Goal: Contribute content: Add original content to the website for others to see

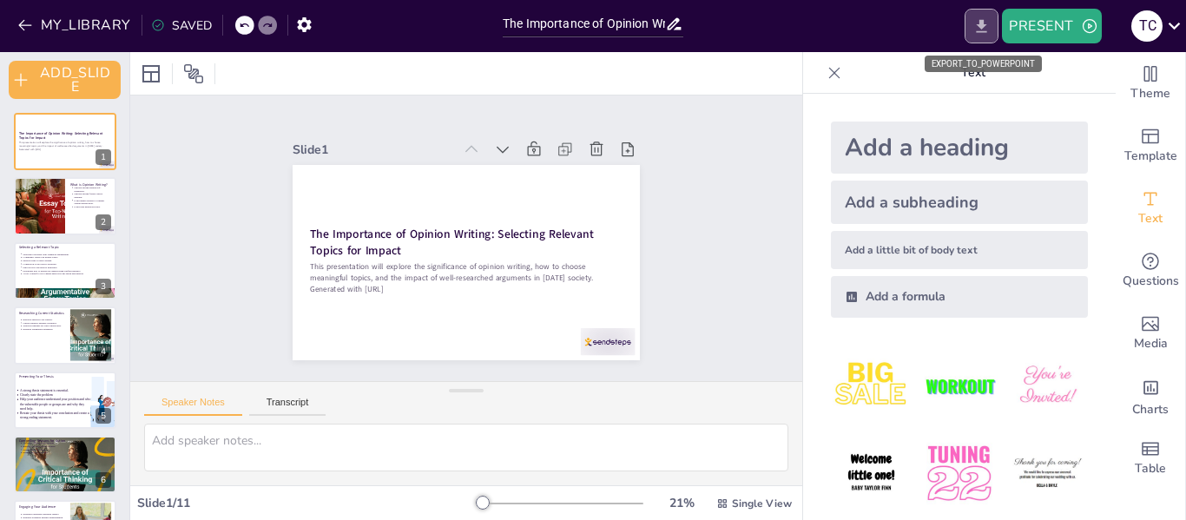
click at [985, 31] on icon "EXPORT_TO_POWERPOINT" at bounding box center [981, 25] width 10 height 13
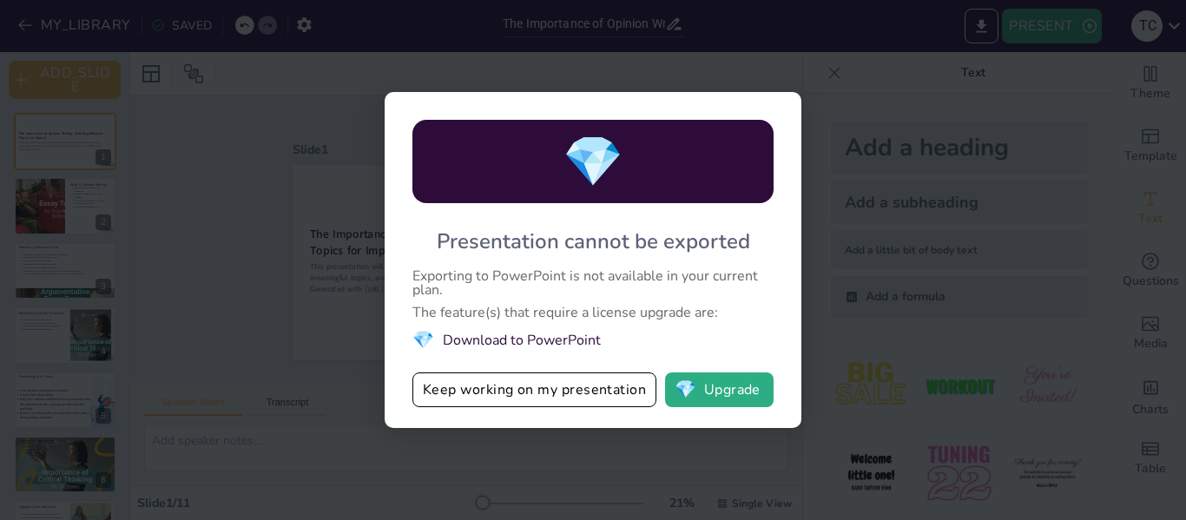
click at [897, 220] on div "💎 Presentation cannot be exported Exporting to PowerPoint is not available in y…" at bounding box center [593, 260] width 1186 height 520
click at [283, 200] on div "💎 Presentation cannot be exported Exporting to PowerPoint is not available in y…" at bounding box center [593, 260] width 1186 height 520
click at [515, 383] on button "Keep working on my presentation" at bounding box center [534, 389] width 244 height 35
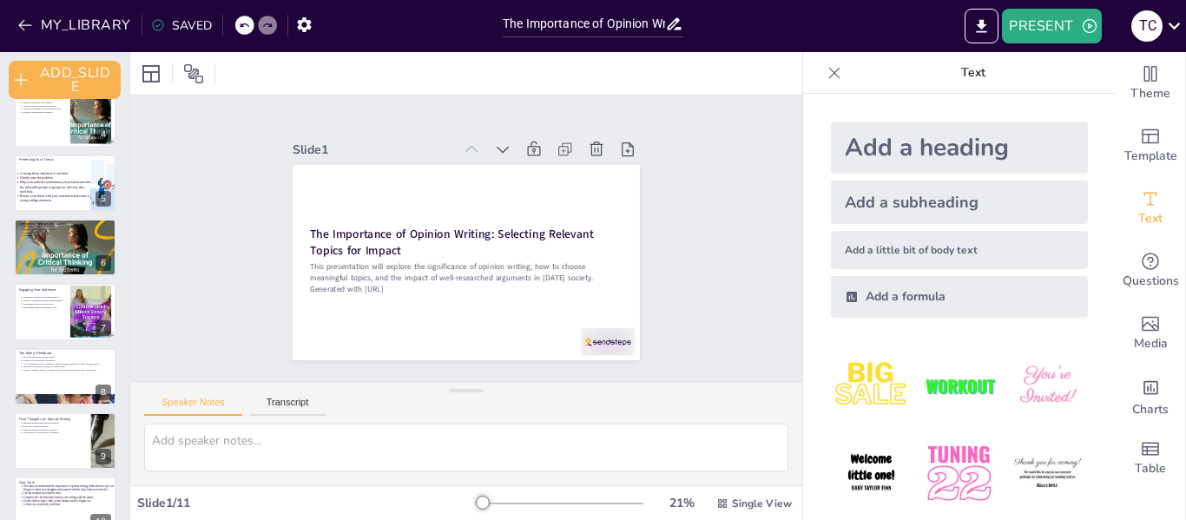
scroll to position [310, 0]
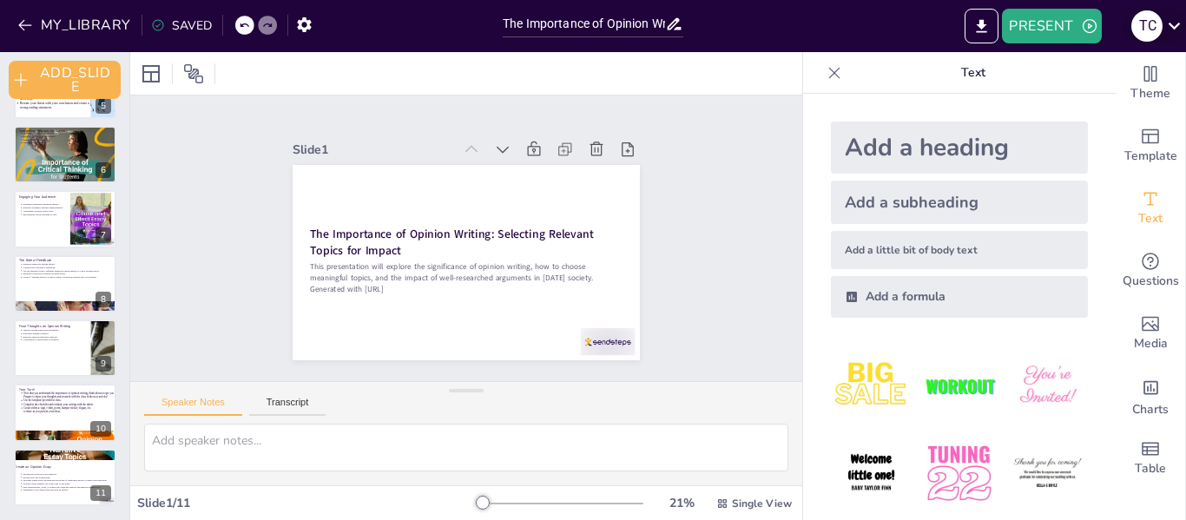
click at [1135, 28] on div "T C" at bounding box center [1146, 25] width 31 height 31
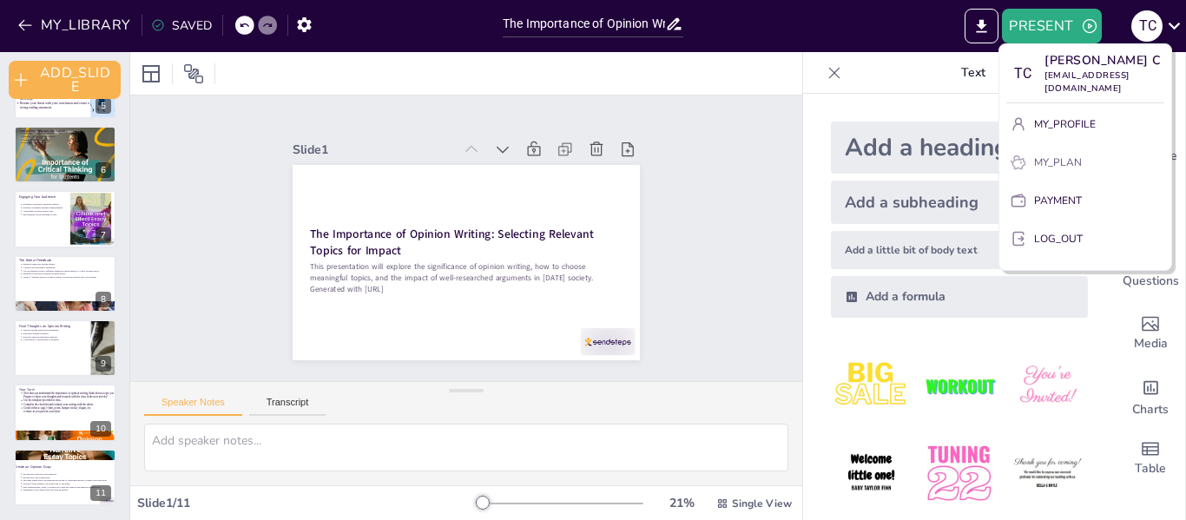
click at [1042, 154] on p "MY_PLAN" at bounding box center [1058, 162] width 48 height 16
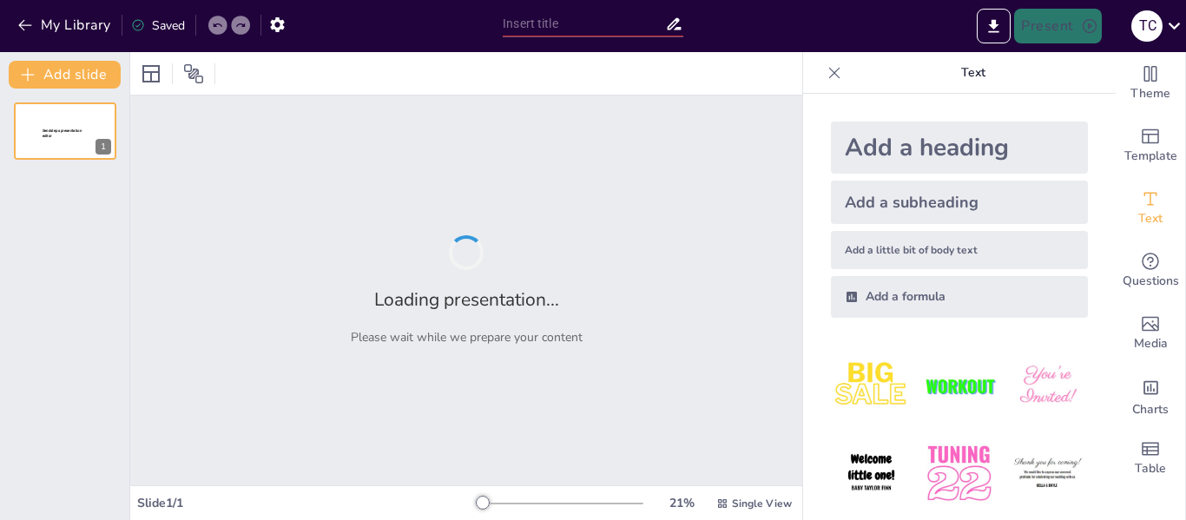
type input "The Importance of Opinion Writing: Selecting Relevant Topics for Impact"
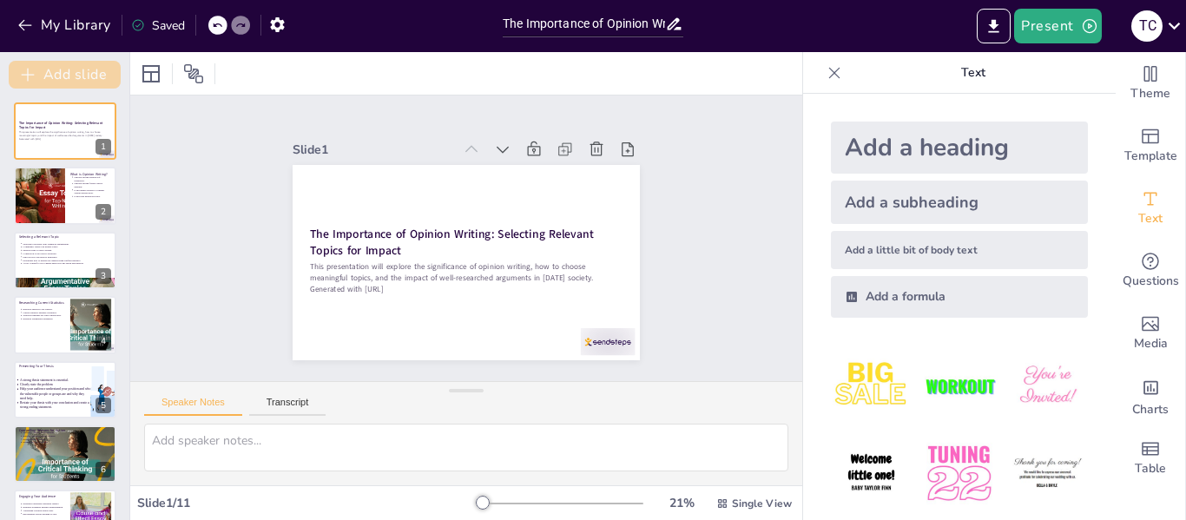
click at [82, 69] on button "Add slide" at bounding box center [65, 75] width 112 height 28
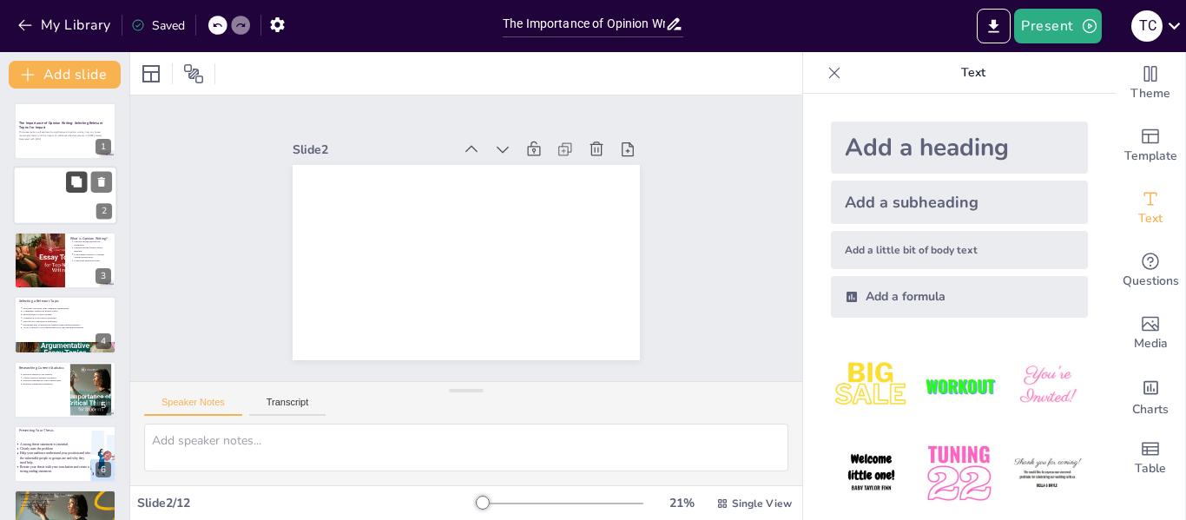
click at [79, 186] on icon at bounding box center [76, 182] width 10 height 10
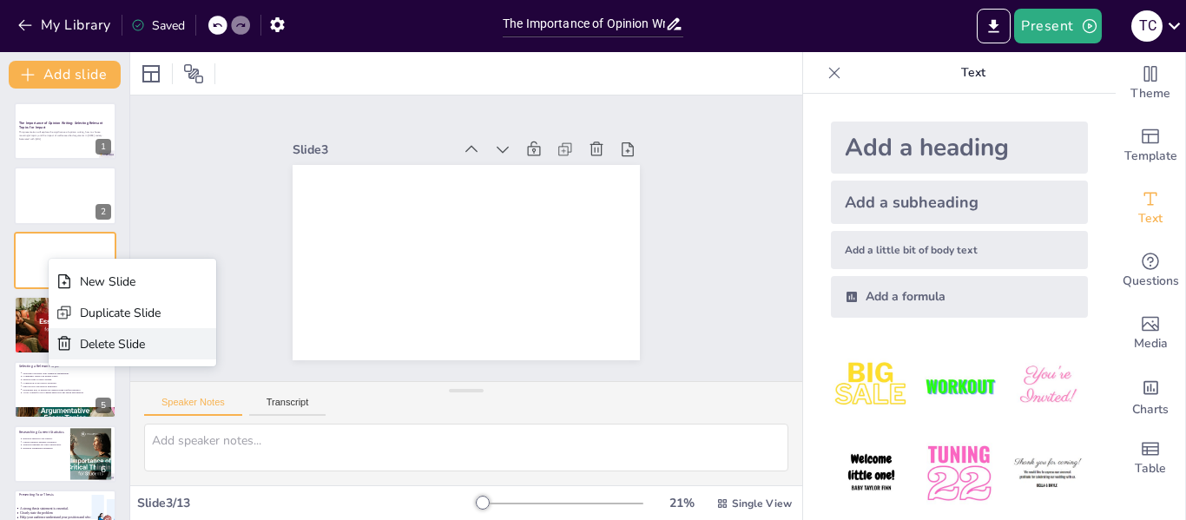
click at [73, 336] on div "Delete Slide" at bounding box center [133, 343] width 168 height 31
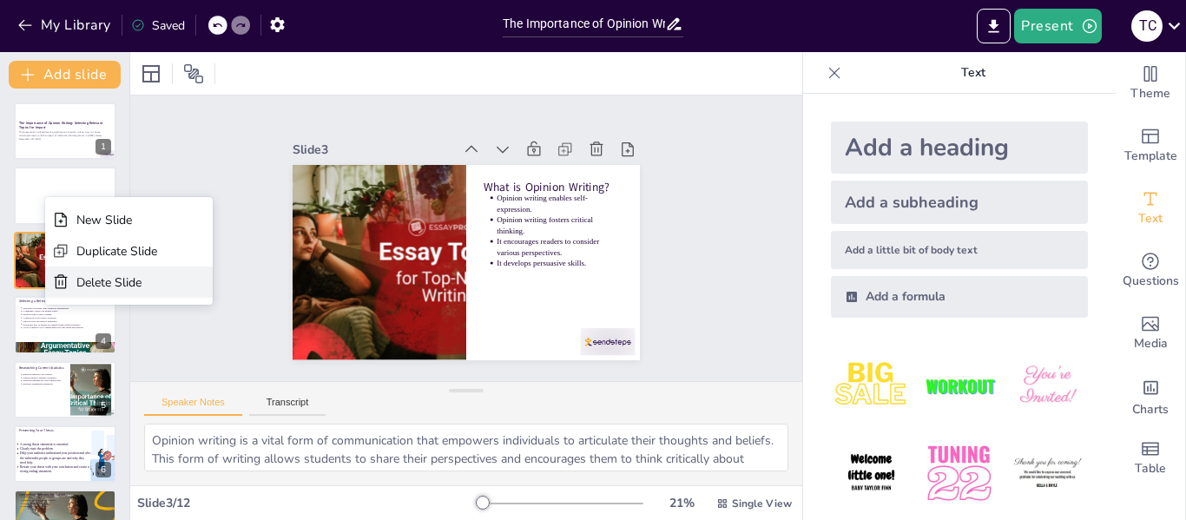
click at [58, 278] on icon at bounding box center [61, 281] width 13 height 14
type textarea "When students choose topics that resonate with them personally, they are more l…"
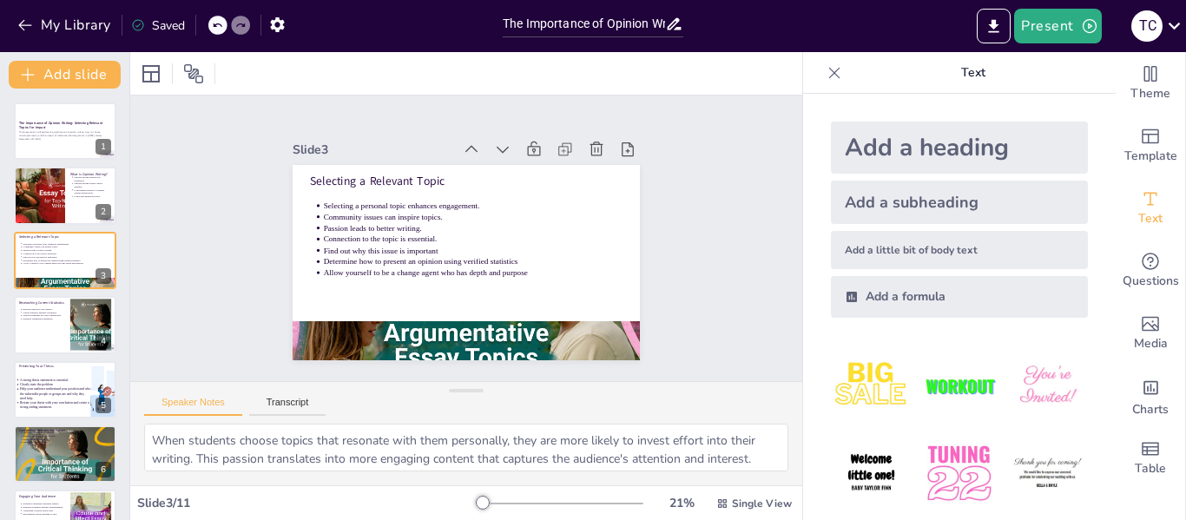
scroll to position [299, 0]
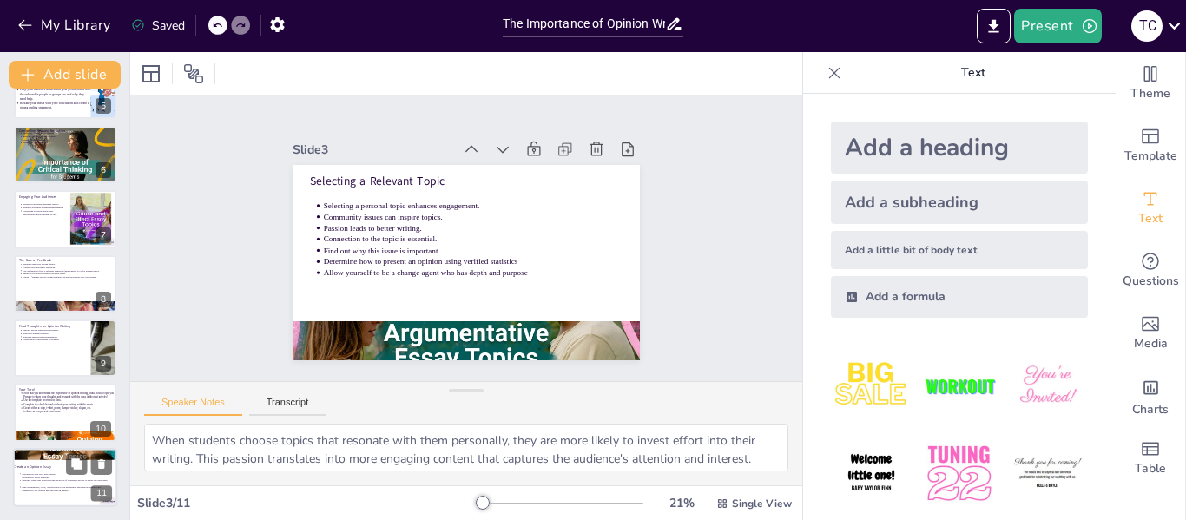
click at [68, 495] on div at bounding box center [65, 477] width 104 height 59
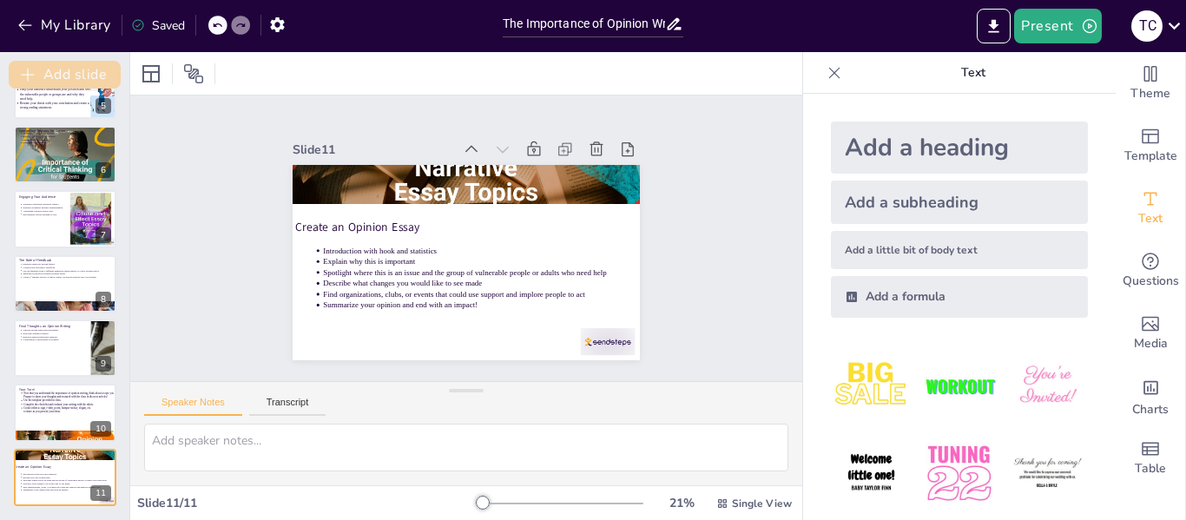
click at [78, 73] on button "Add slide" at bounding box center [65, 75] width 112 height 28
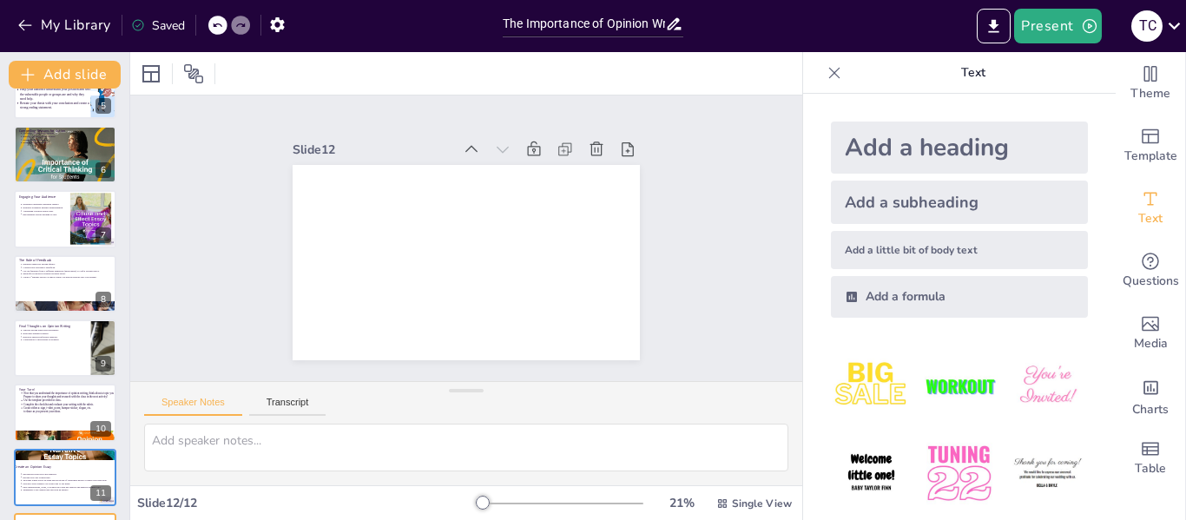
click at [846, 379] on img at bounding box center [871, 385] width 81 height 81
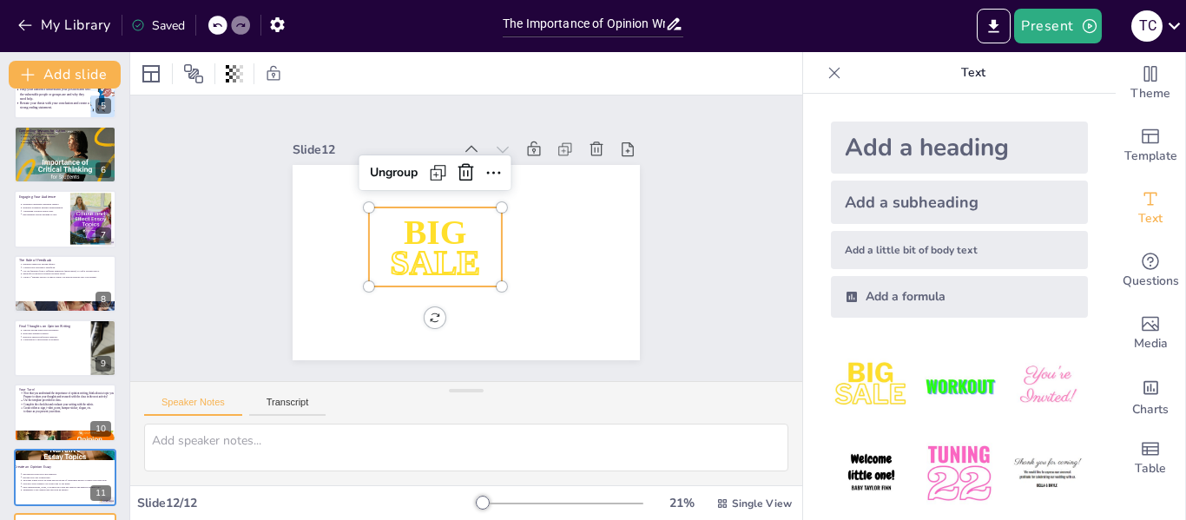
click at [846, 379] on img at bounding box center [871, 385] width 81 height 81
click at [460, 257] on span "SALE" at bounding box center [427, 232] width 89 height 92
click at [460, 253] on span "SALE" at bounding box center [427, 248] width 97 height 71
click at [460, 253] on span "SALE" at bounding box center [436, 212] width 56 height 95
click at [460, 248] on span "SALE" at bounding box center [456, 199] width 71 height 97
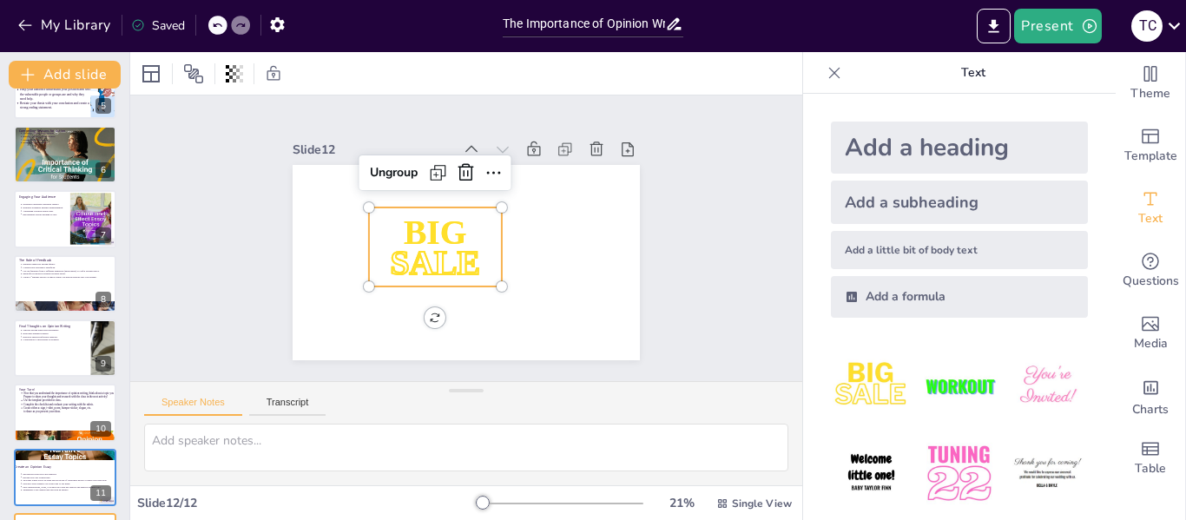
click at [431, 240] on span "SALE" at bounding box center [426, 239] width 95 height 83
click at [507, 272] on icon at bounding box center [520, 285] width 26 height 26
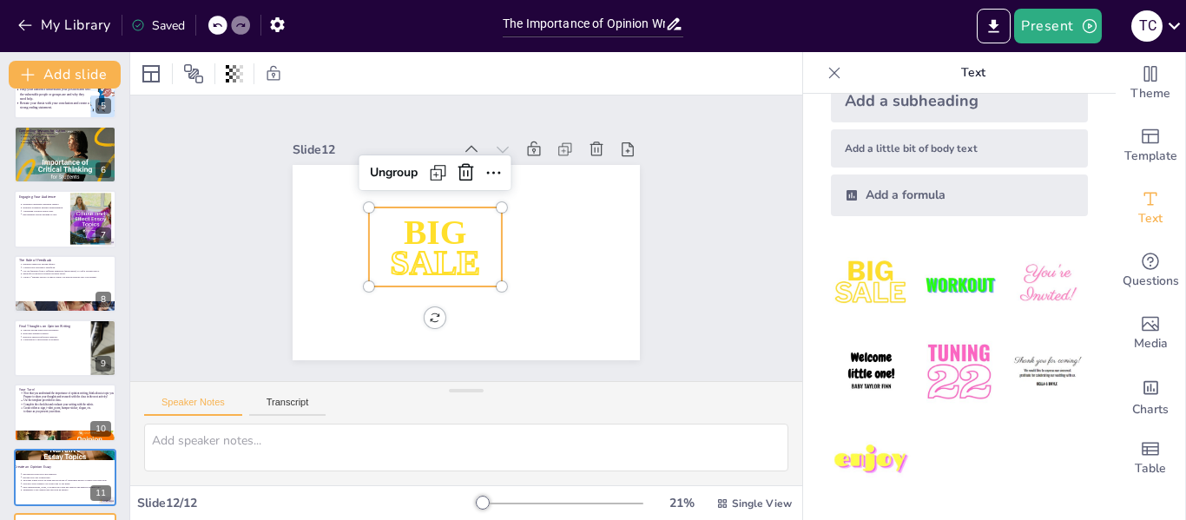
click at [425, 253] on span "SALE" at bounding box center [430, 256] width 95 height 56
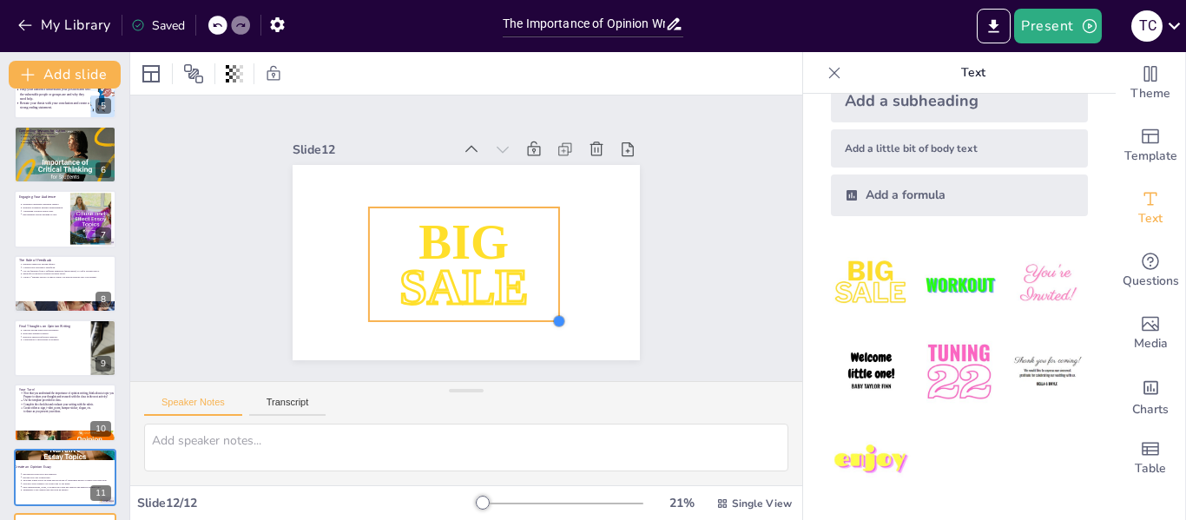
drag, startPoint x: 491, startPoint y: 279, endPoint x: 549, endPoint y: 195, distance: 101.8
click at [549, 195] on div "BIG SALE" at bounding box center [454, 259] width 398 height 343
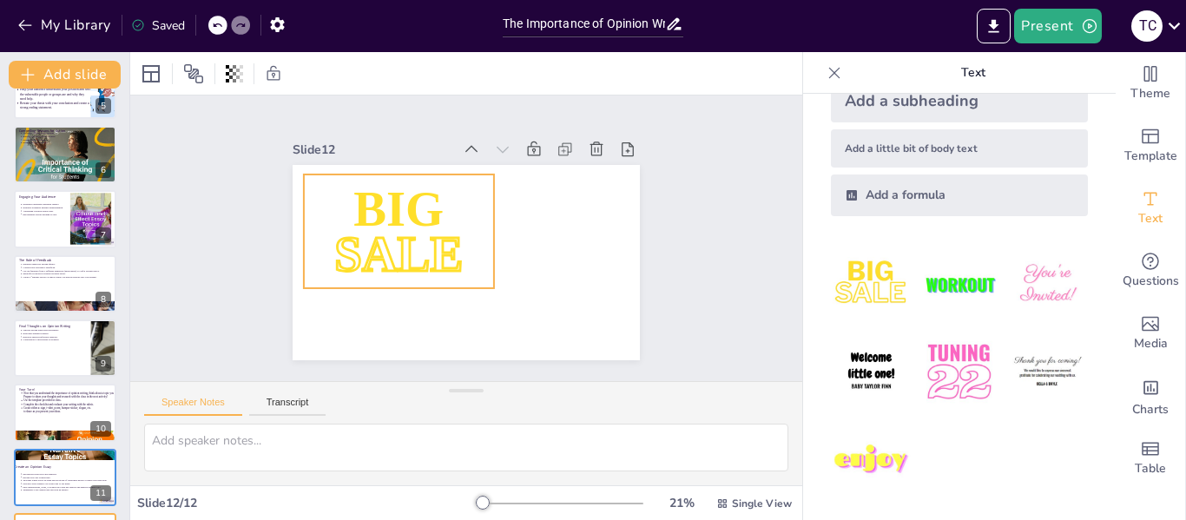
drag, startPoint x: 441, startPoint y: 264, endPoint x: 376, endPoint y: 231, distance: 73.0
click at [461, 231] on span "SALE" at bounding box center [529, 209] width 137 height 80
click at [1032, 268] on img at bounding box center [1047, 284] width 81 height 81
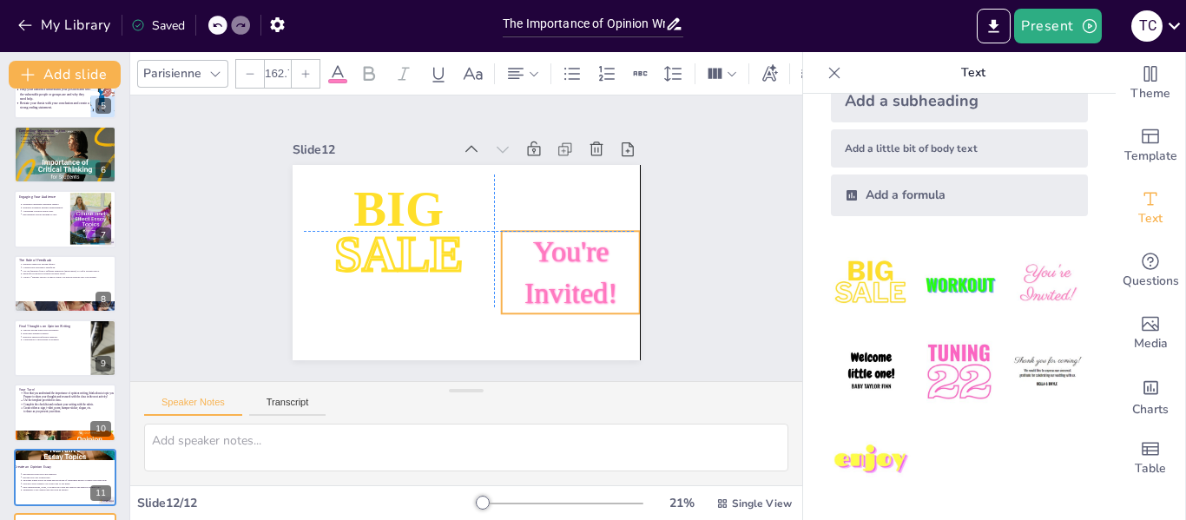
drag, startPoint x: 455, startPoint y: 251, endPoint x: 590, endPoint y: 270, distance: 136.7
click at [498, 182] on span "You're Invited!" at bounding box center [445, 127] width 106 height 110
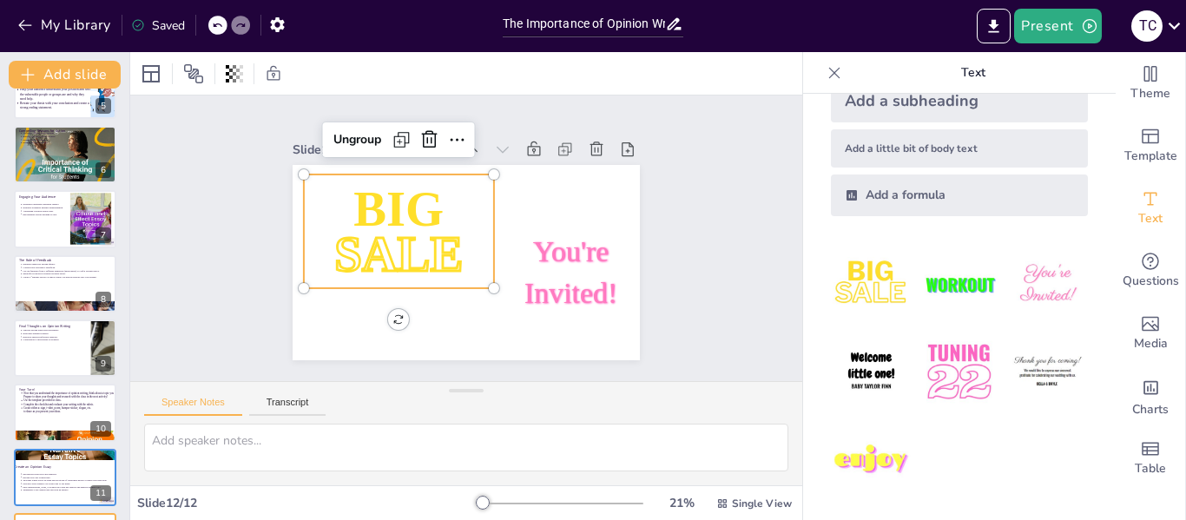
click at [434, 243] on span "SALE" at bounding box center [494, 175] width 120 height 136
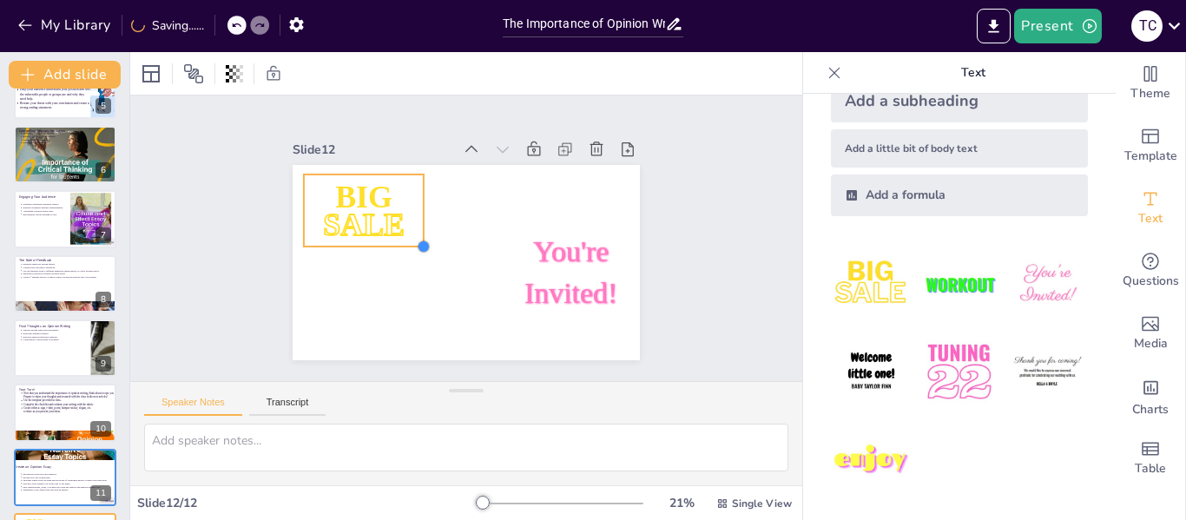
drag, startPoint x: 479, startPoint y: 277, endPoint x: 393, endPoint y: 229, distance: 98.3
click at [417, 229] on div at bounding box center [426, 219] width 19 height 19
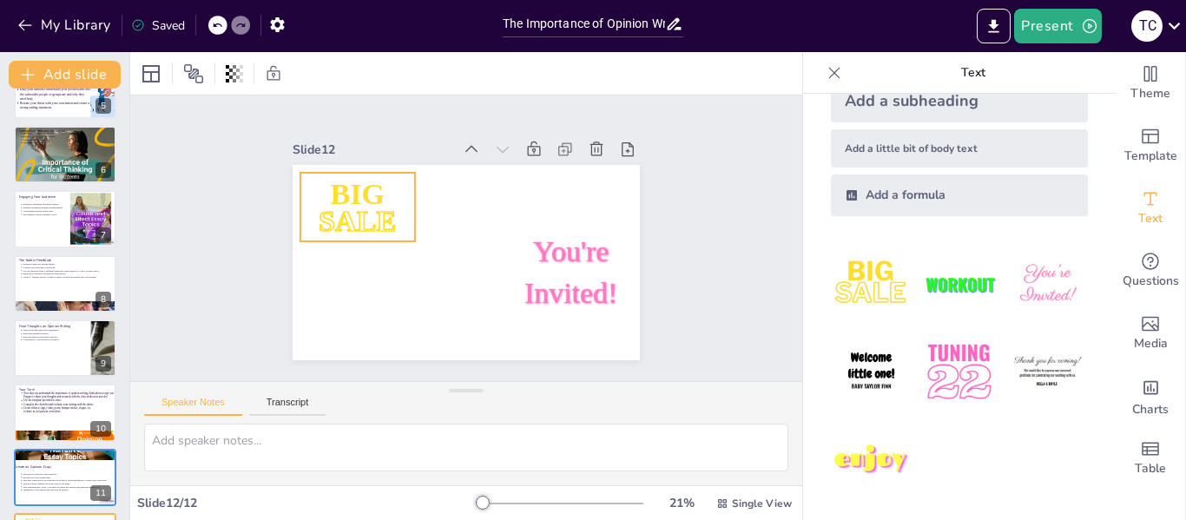
click at [479, 201] on p "SALE" at bounding box center [516, 141] width 75 height 122
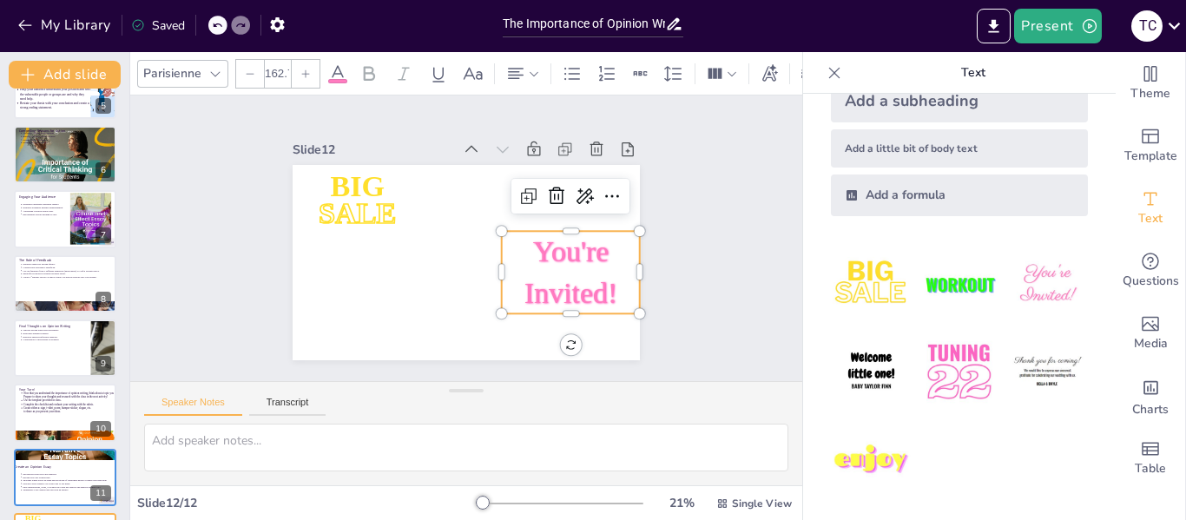
click at [540, 294] on span "You're Invited!" at bounding box center [487, 349] width 106 height 110
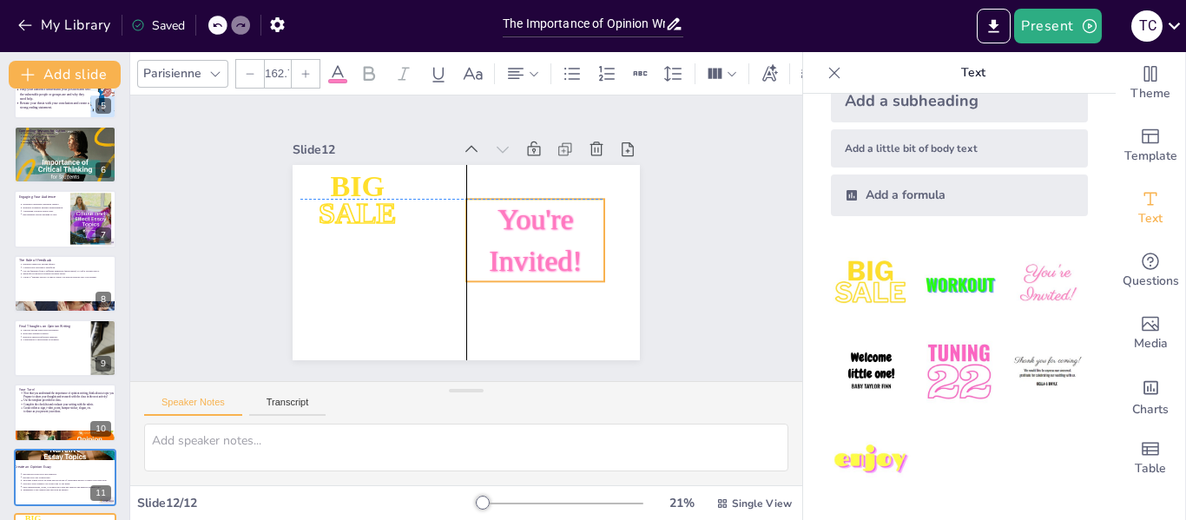
drag, startPoint x: 579, startPoint y: 253, endPoint x: 532, endPoint y: 206, distance: 66.9
click at [443, 219] on span "You're Invited!" at bounding box center [394, 249] width 98 height 89
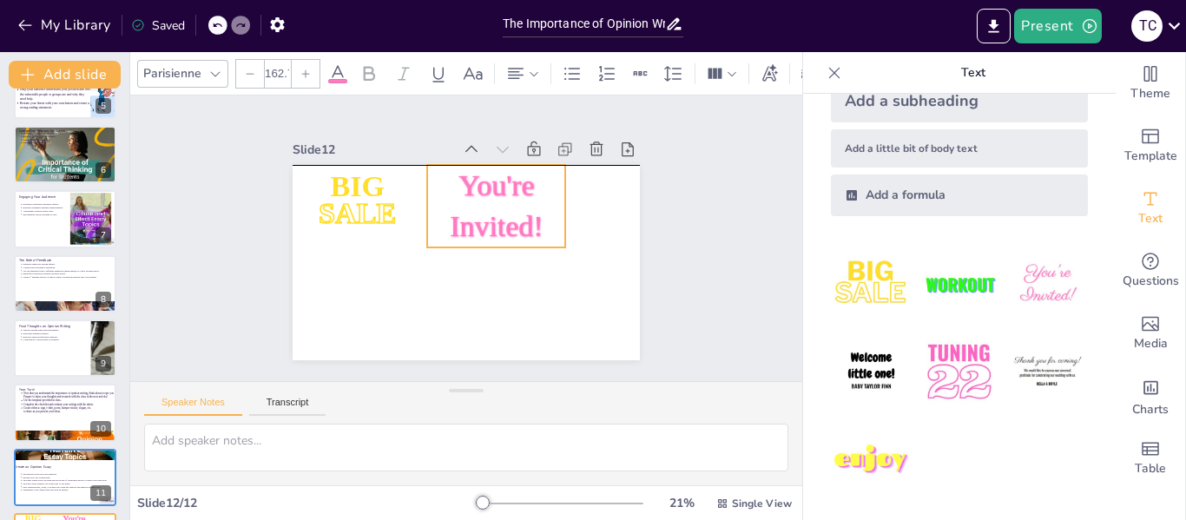
drag, startPoint x: 516, startPoint y: 207, endPoint x: 477, endPoint y: 174, distance: 51.1
click at [477, 174] on span "You're Invited!" at bounding box center [503, 223] width 107 height 102
drag, startPoint x: 549, startPoint y: 237, endPoint x: 514, endPoint y: 237, distance: 35.6
click at [514, 237] on div "BIG SALE You're Invited!" at bounding box center [449, 257] width 389 height 378
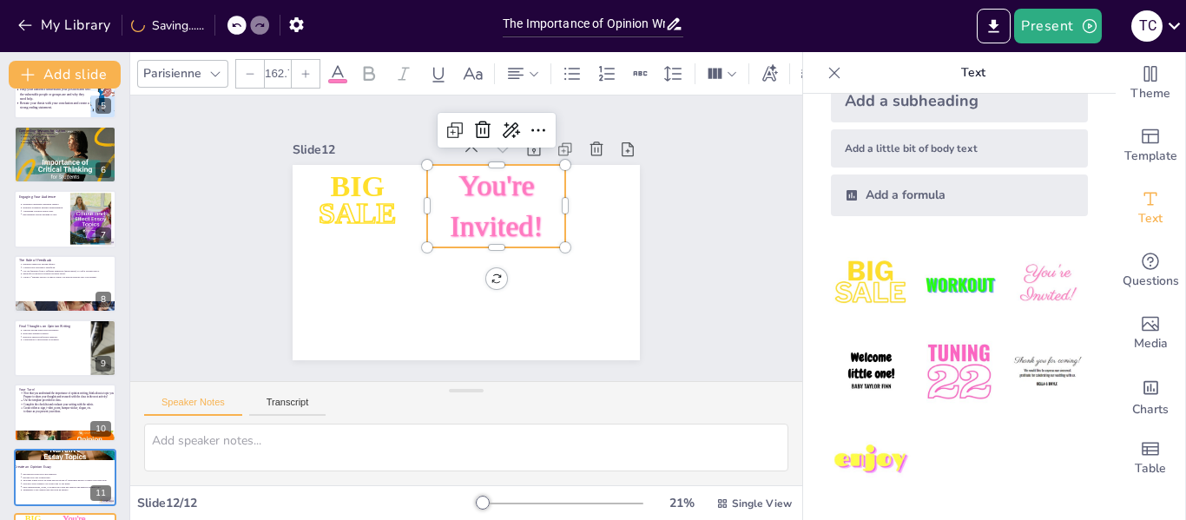
drag, startPoint x: 494, startPoint y: 209, endPoint x: 387, endPoint y: 261, distance: 118.8
click at [411, 256] on span "You're Invited!" at bounding box center [466, 279] width 111 height 112
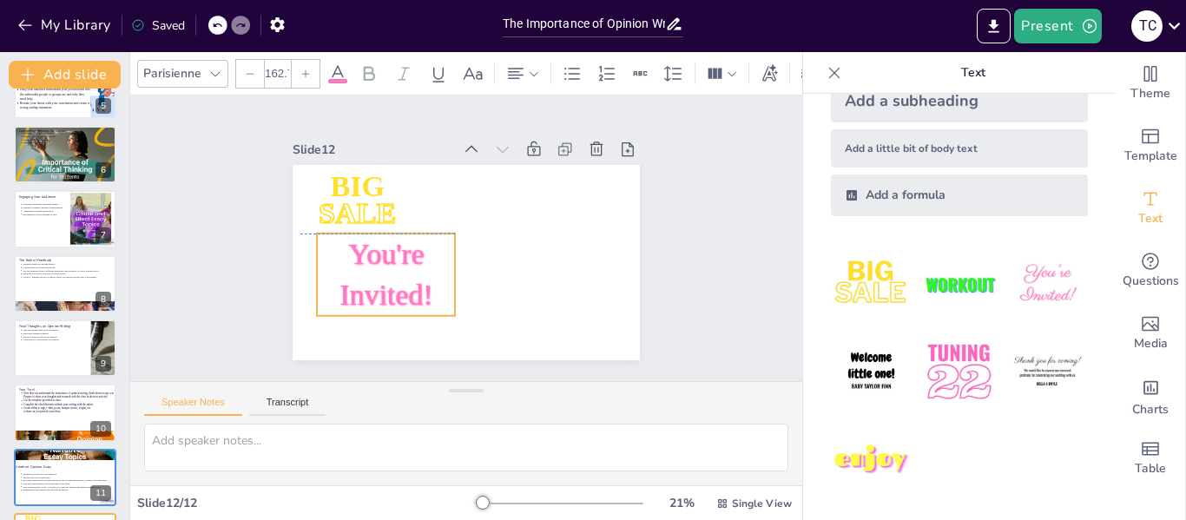
drag, startPoint x: 350, startPoint y: 281, endPoint x: 332, endPoint y: 299, distance: 25.2
click at [332, 297] on span "You're Invited!" at bounding box center [374, 248] width 103 height 96
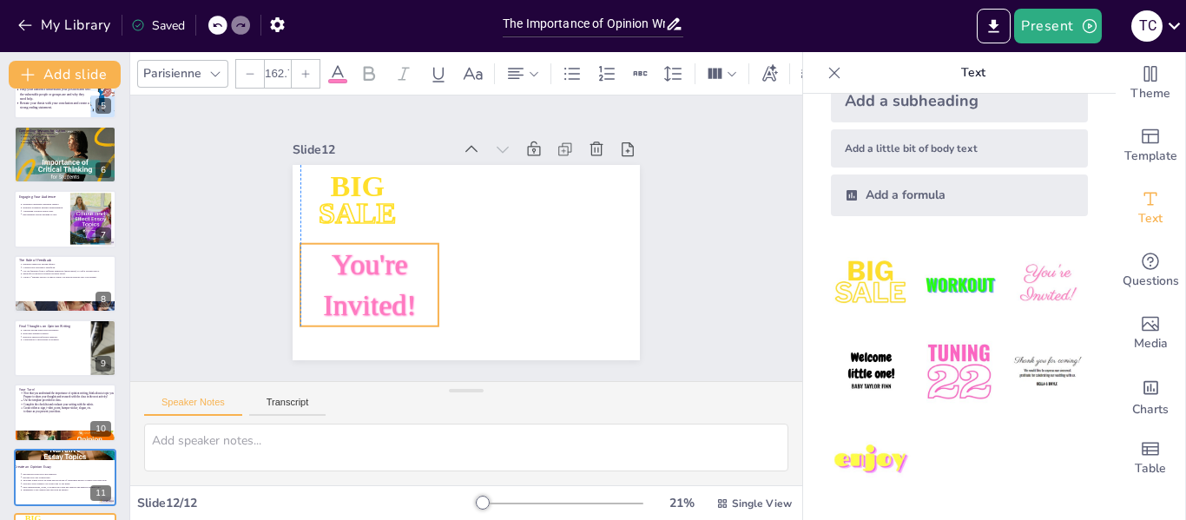
drag, startPoint x: 360, startPoint y: 280, endPoint x: 338, endPoint y: 291, distance: 24.1
click at [338, 291] on span "You're Invited!" at bounding box center [363, 274] width 96 height 82
click at [1022, 106] on div "Add a subheading" at bounding box center [959, 100] width 257 height 43
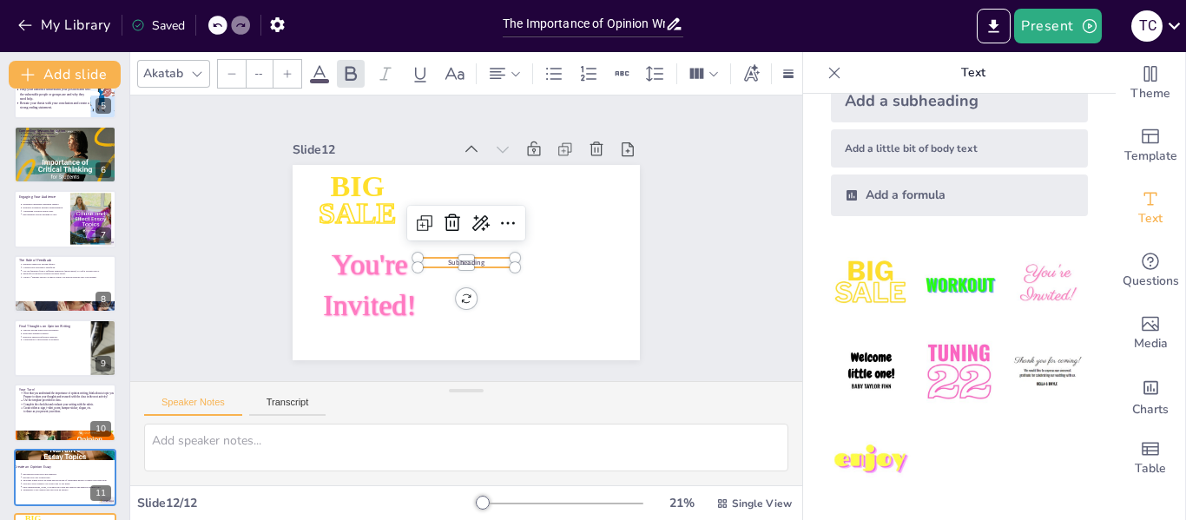
type input "38"
drag, startPoint x: 487, startPoint y: 257, endPoint x: 559, endPoint y: 193, distance: 96.5
click at [483, 193] on p "Subheading" at bounding box center [460, 155] width 48 height 93
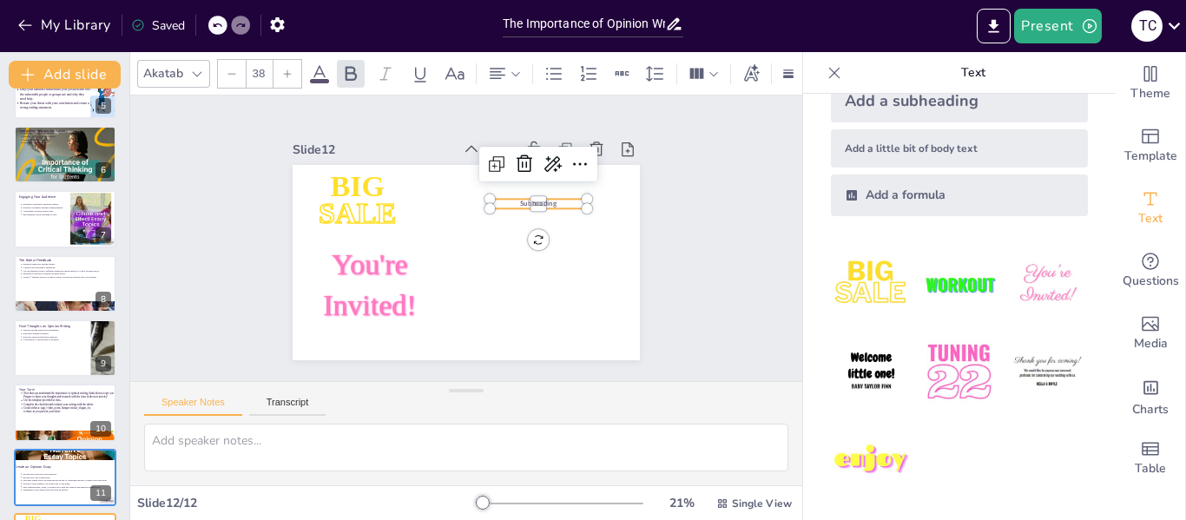
click at [518, 258] on p "Subheading" at bounding box center [508, 306] width 20 height 97
click at [444, 268] on p "Subheading" at bounding box center [394, 273] width 97 height 10
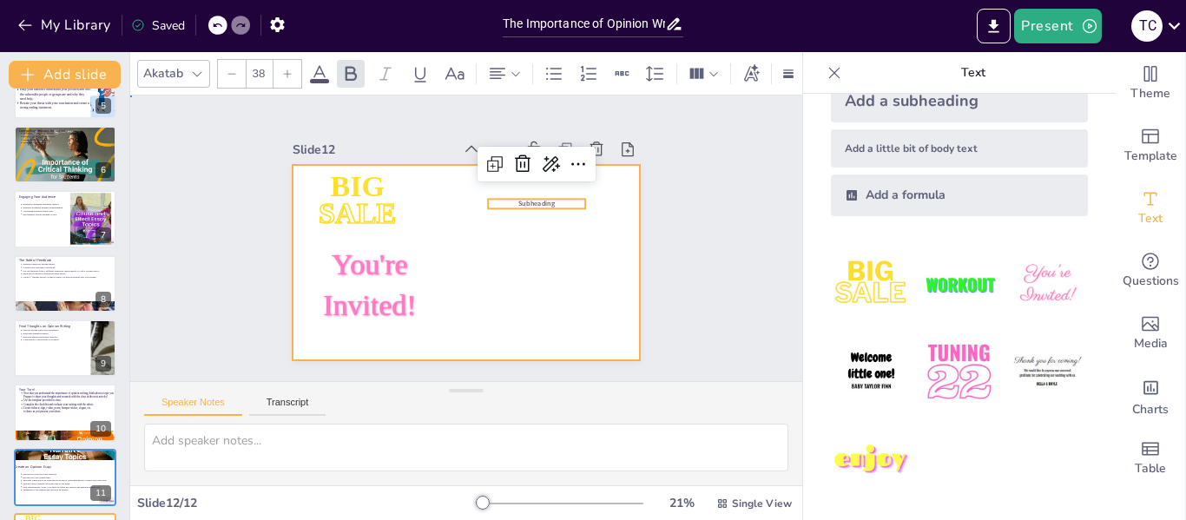
click at [524, 213] on div at bounding box center [484, 254] width 378 height 389
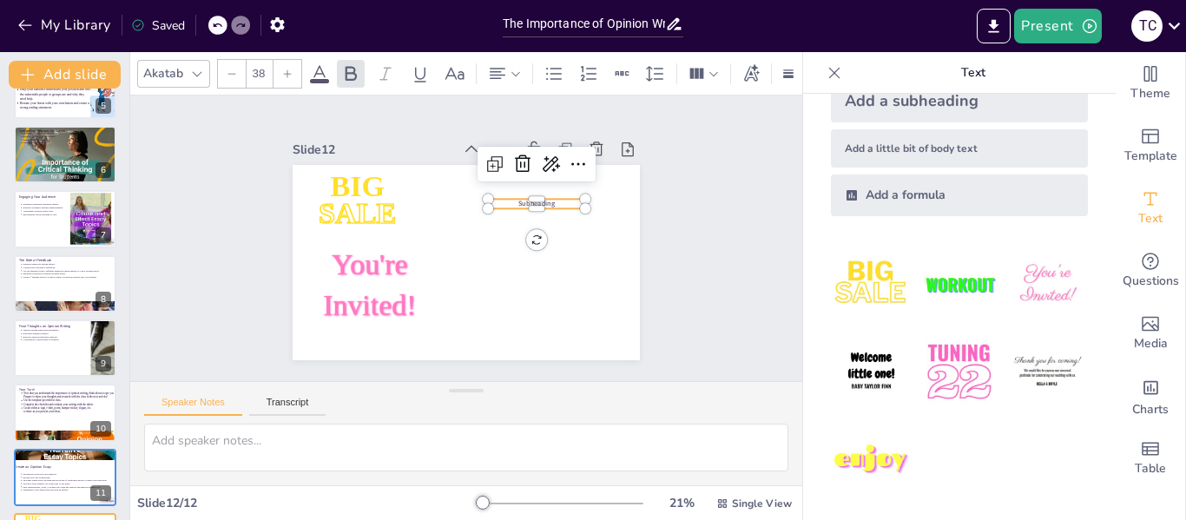
click at [493, 295] on span "Subheading" at bounding box center [484, 313] width 16 height 37
click at [523, 194] on p "Subheading" at bounding box center [487, 163] width 72 height 78
click at [556, 211] on p "Subheading" at bounding box center [544, 235] width 93 height 49
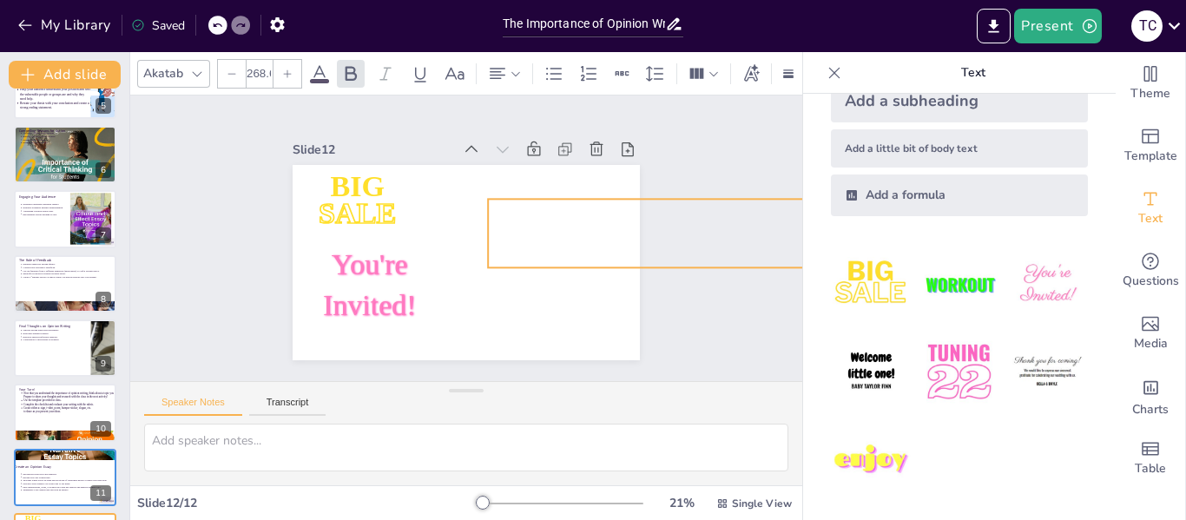
type input "272"
drag, startPoint x: 569, startPoint y: 204, endPoint x: 571, endPoint y: 263, distance: 59.0
click at [571, 263] on div "BIG SALE You're Invited! Subheading" at bounding box center [461, 261] width 380 height 263
click at [571, 261] on div at bounding box center [834, 197] width 681 height 158
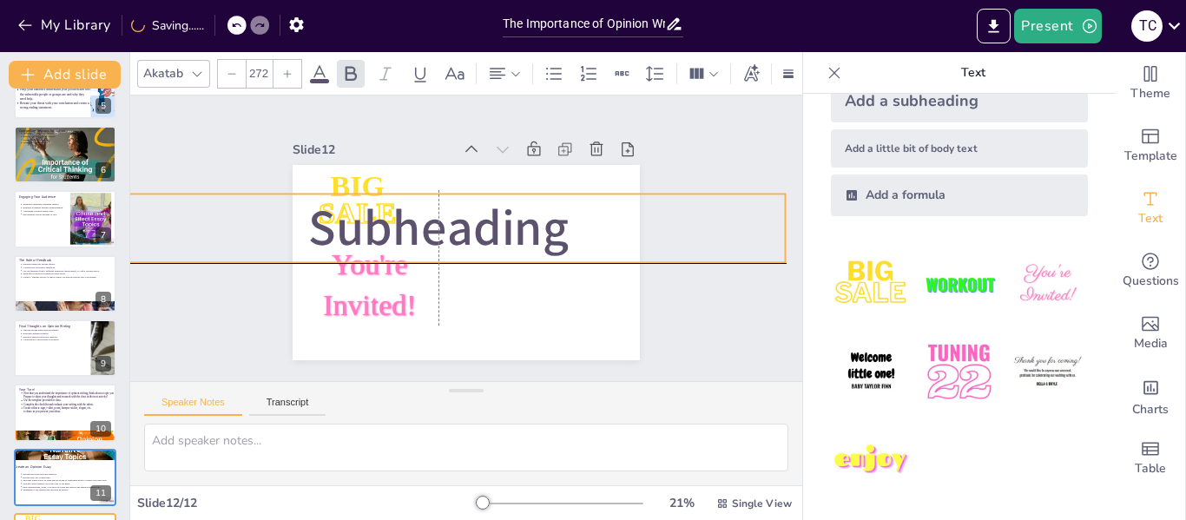
drag, startPoint x: 550, startPoint y: 211, endPoint x: 158, endPoint y: 204, distance: 392.4
click at [158, 203] on div "Slide 1 The Importance of Opinion Writing: Selecting Relevant Topics for Impact…" at bounding box center [467, 238] width 730 height 535
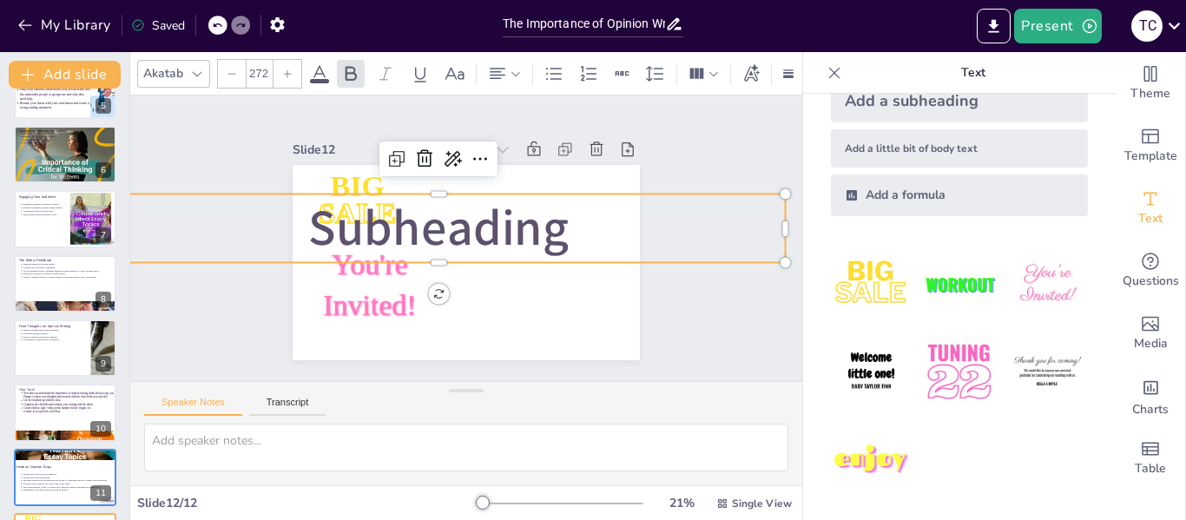
click at [576, 232] on p "Subheading" at bounding box center [448, 214] width 601 height 463
click at [575, 232] on p "Subheading" at bounding box center [470, 209] width 211 height 693
click at [491, 232] on p "Subheading" at bounding box center [456, 265] width 69 height 693
click at [576, 232] on p "Subheading" at bounding box center [448, 261] width 280 height 681
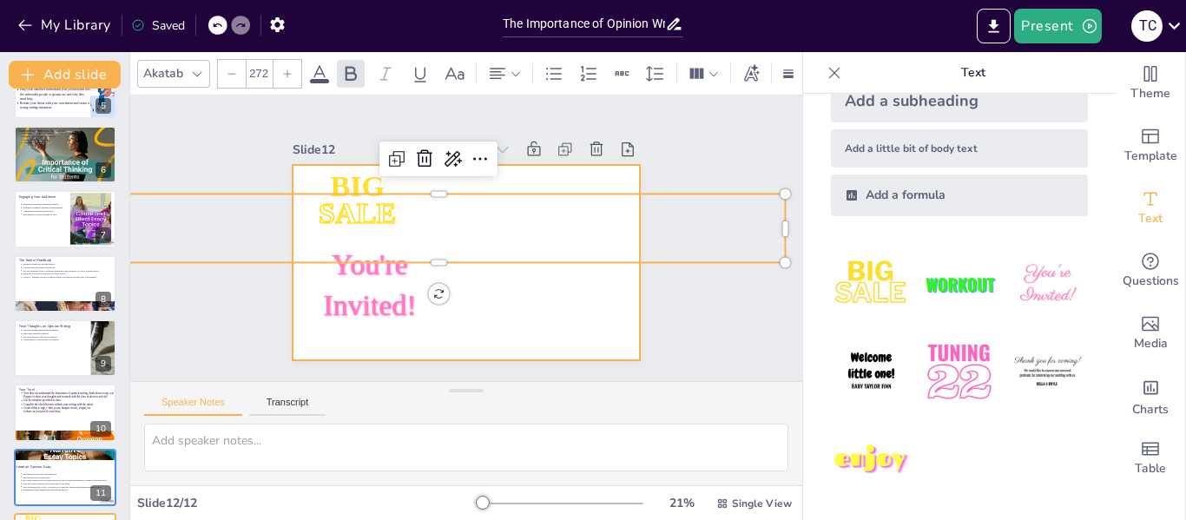
click at [565, 278] on div at bounding box center [449, 220] width 389 height 378
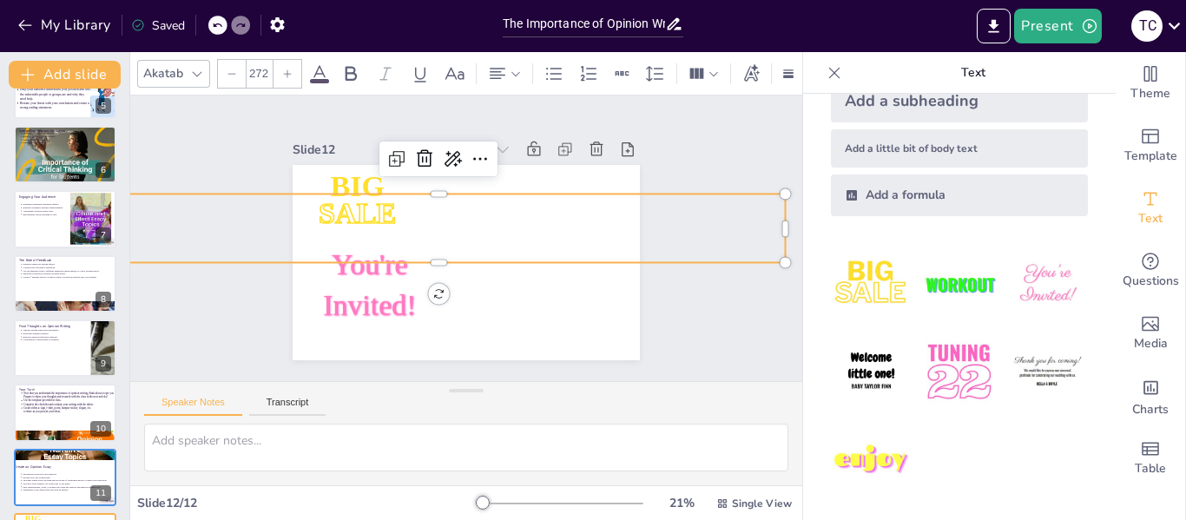
click at [508, 224] on p at bounding box center [441, 222] width 693 height 211
click at [508, 224] on p at bounding box center [466, 208] width 279 height 681
click at [508, 224] on p at bounding box center [441, 223] width 693 height 212
click at [508, 224] on p at bounding box center [446, 216] width 635 height 406
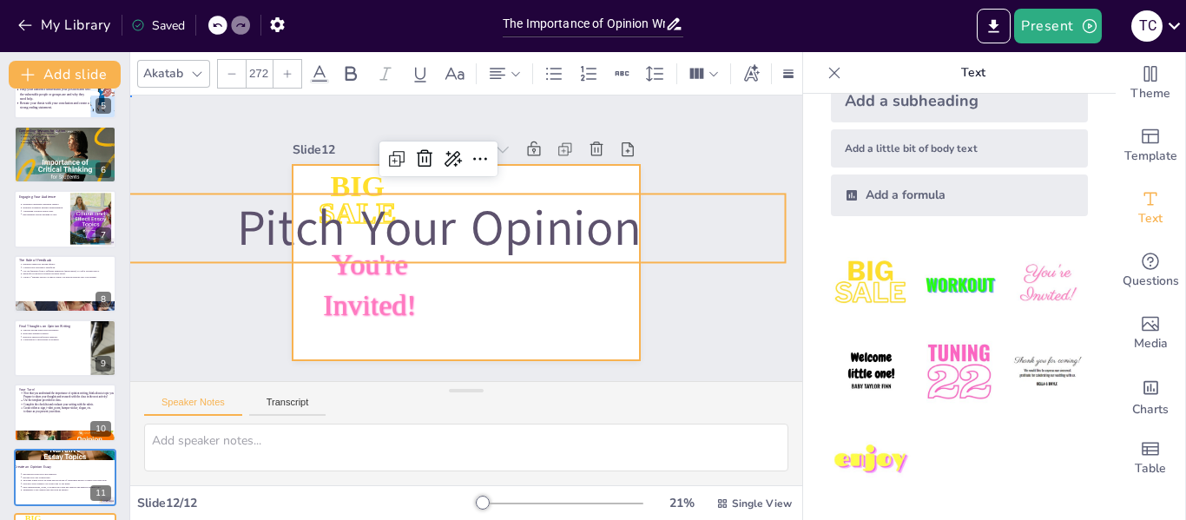
click at [483, 288] on div at bounding box center [447, 253] width 362 height 396
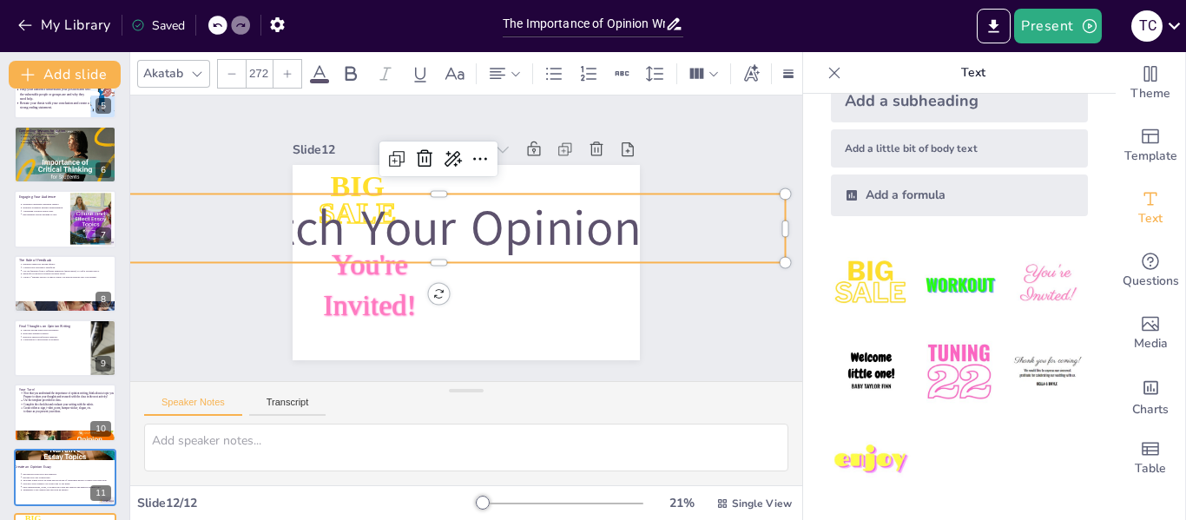
click at [612, 220] on p "Pitch Your Opinion" at bounding box center [443, 256] width 406 height 635
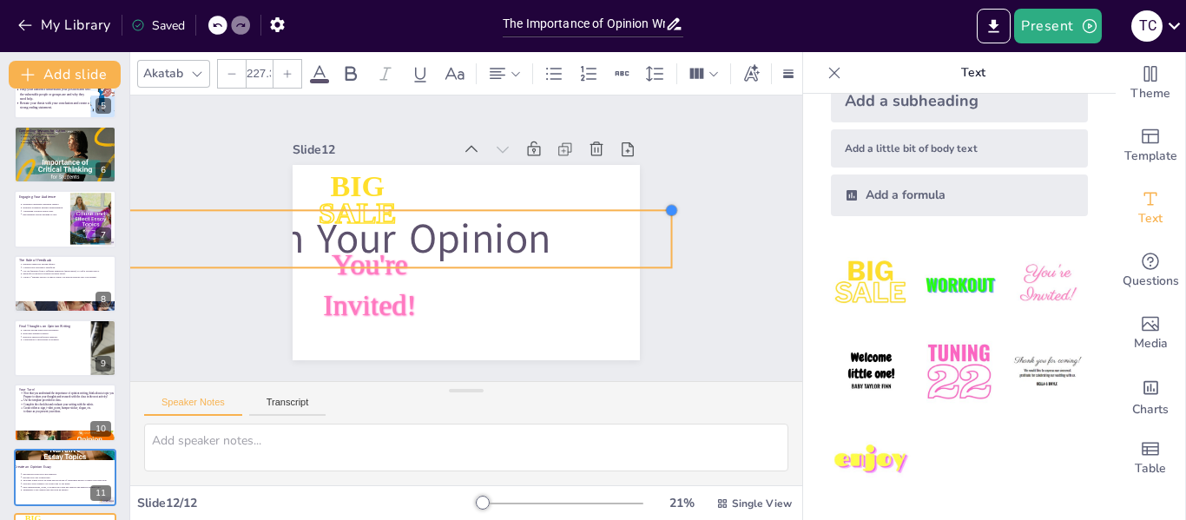
drag, startPoint x: 770, startPoint y: 194, endPoint x: 460, endPoint y: 206, distance: 310.0
click at [460, 206] on div "BIG SALE You're Invited! Pitch Your Opinion" at bounding box center [454, 217] width 398 height 343
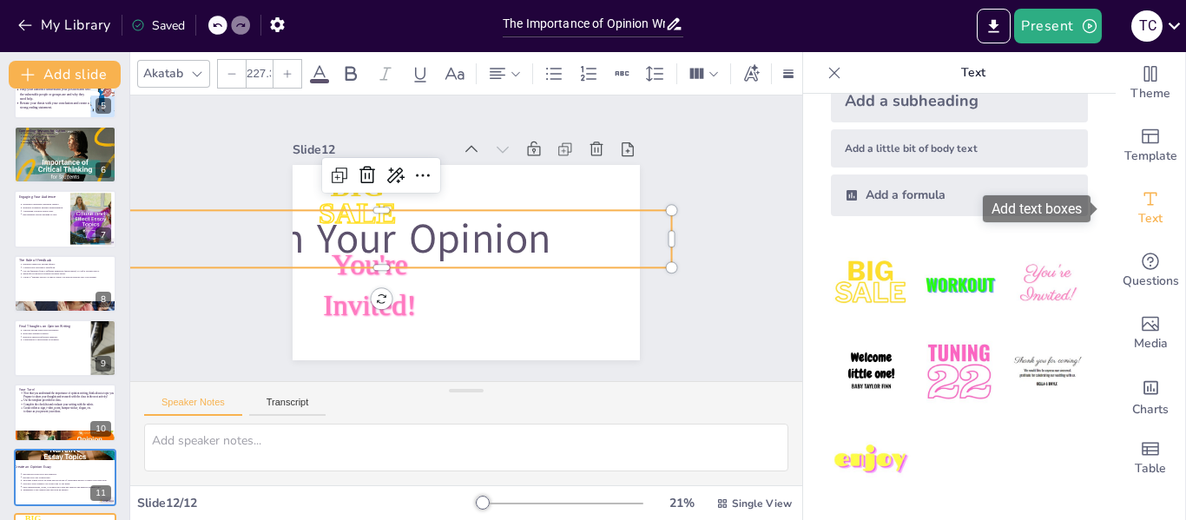
click at [1140, 194] on icon "Add text boxes" at bounding box center [1150, 198] width 21 height 21
click at [518, 297] on icon at bounding box center [529, 308] width 23 height 23
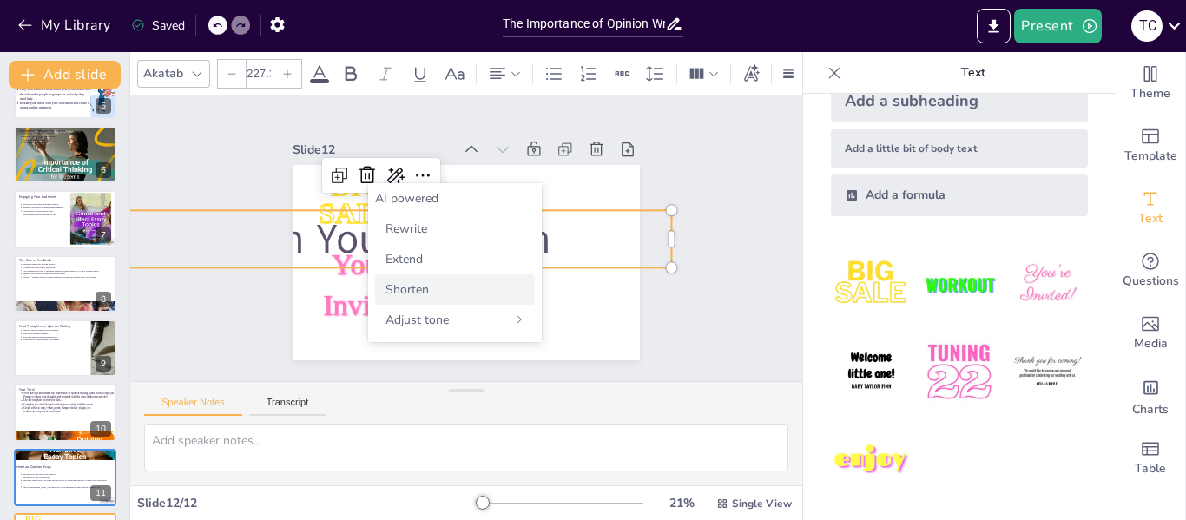
click at [406, 289] on span "Shorten" at bounding box center [406, 289] width 43 height 16
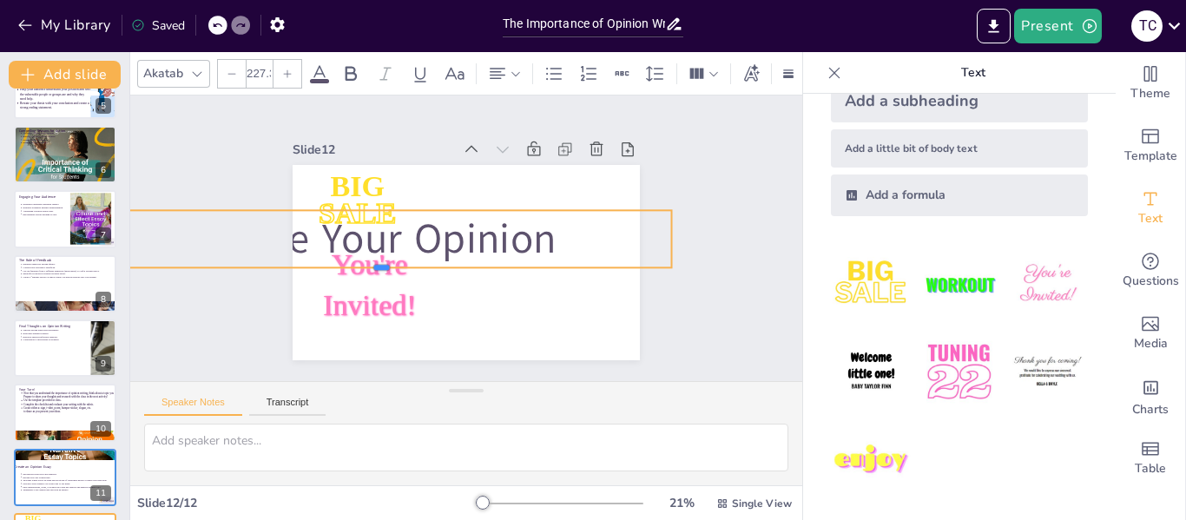
drag, startPoint x: 157, startPoint y: 260, endPoint x: 312, endPoint y: 247, distance: 155.0
click at [311, 247] on div "BIG SALE You're Invited! Share Your Opinion" at bounding box center [444, 226] width 343 height 398
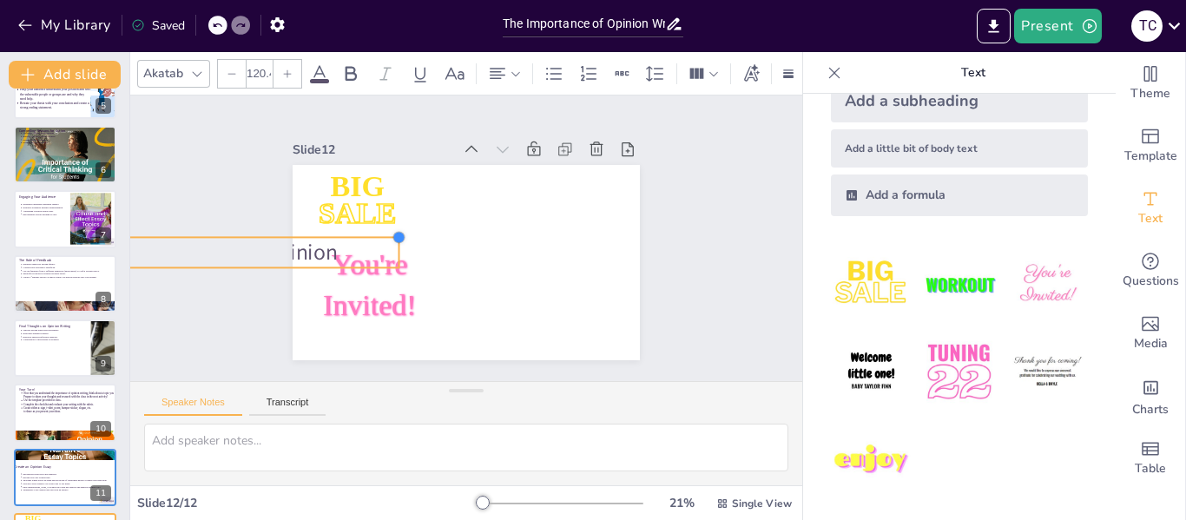
drag, startPoint x: 660, startPoint y: 204, endPoint x: 388, endPoint y: 261, distance: 278.5
click at [388, 261] on div "BIG SALE You're Invited! Share Your Opinion" at bounding box center [443, 245] width 292 height 391
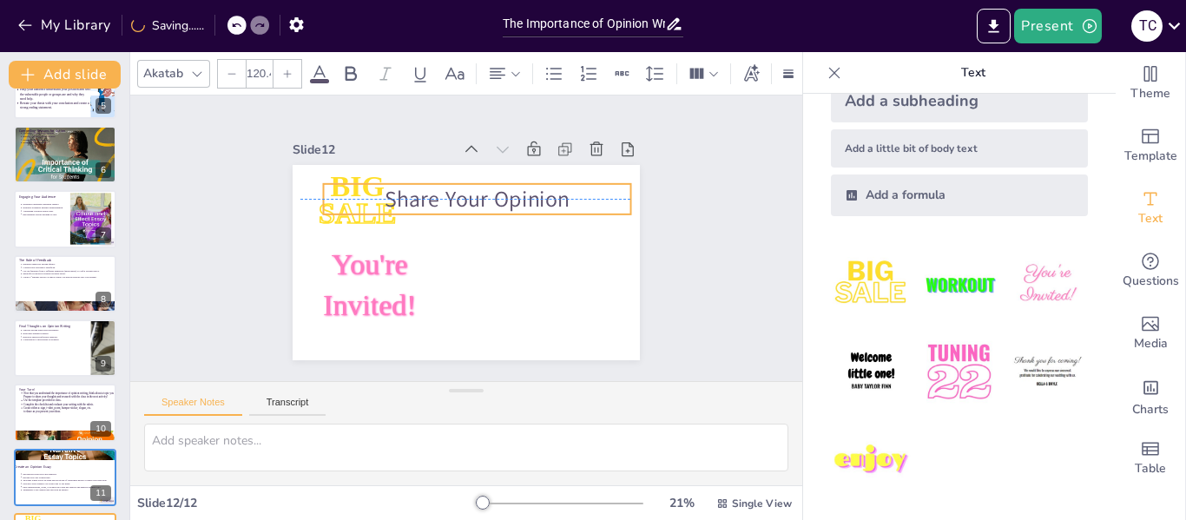
drag, startPoint x: 196, startPoint y: 239, endPoint x: 427, endPoint y: 179, distance: 238.5
click at [427, 179] on div "Slide 1 The Importance of Opinion Writing: Selecting Relevant Topics for Impact…" at bounding box center [465, 238] width 417 height 716
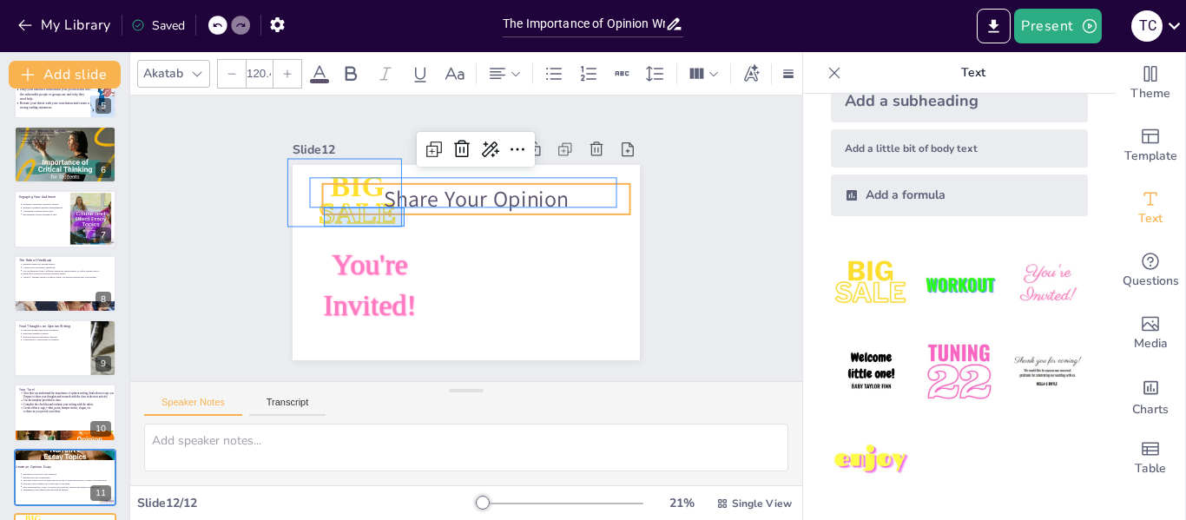
drag, startPoint x: 404, startPoint y: 227, endPoint x: 429, endPoint y: 312, distance: 88.5
click at [429, 312] on div at bounding box center [452, 258] width 396 height 362
type input "162.7"
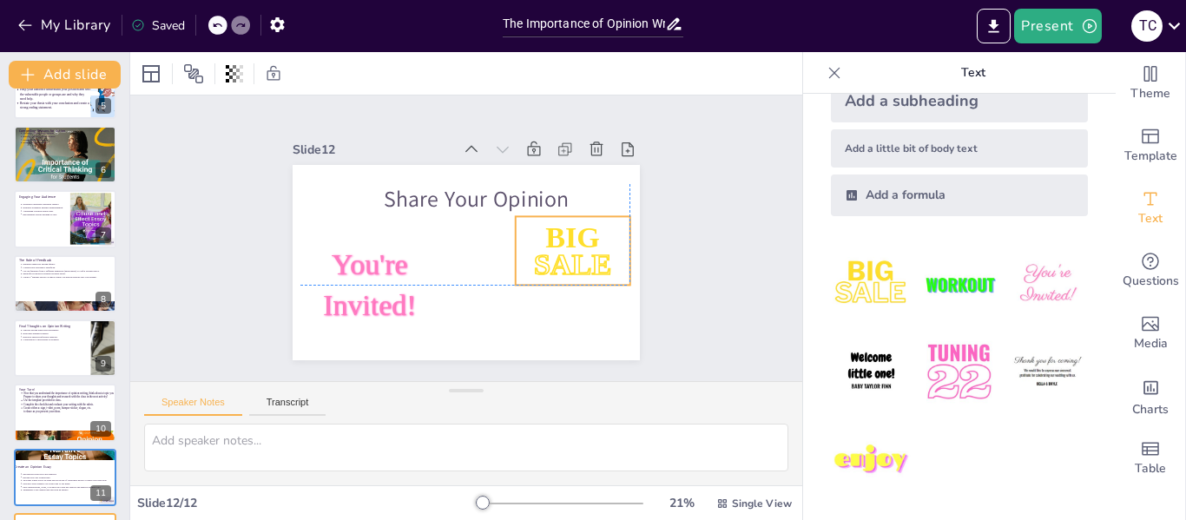
drag, startPoint x: 332, startPoint y: 174, endPoint x: 544, endPoint y: 222, distance: 217.3
click at [497, 315] on span "BIG" at bounding box center [478, 343] width 38 height 57
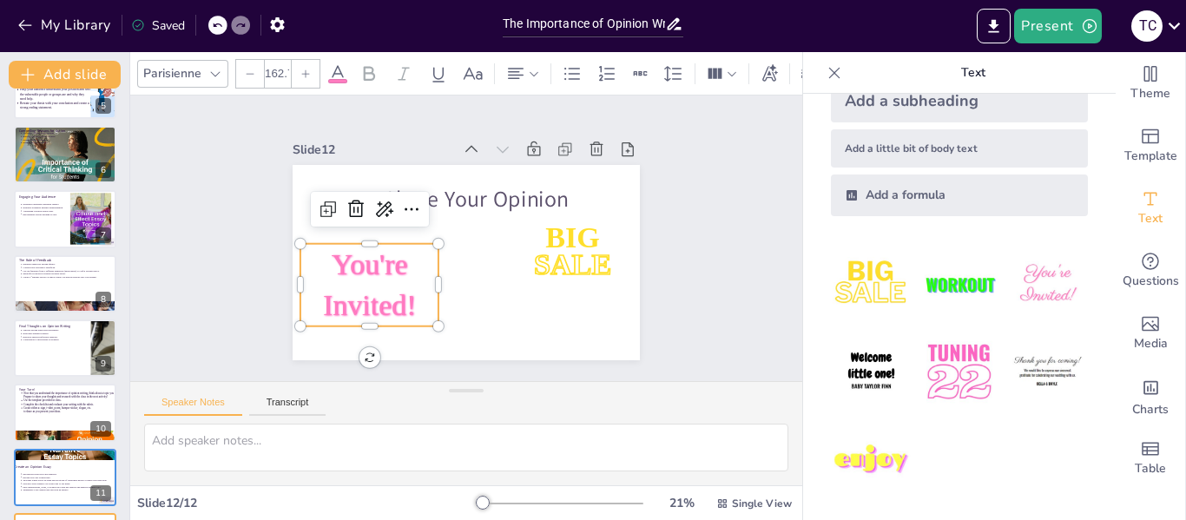
click at [519, 251] on span "You're Invited!" at bounding box center [575, 254] width 112 height 109
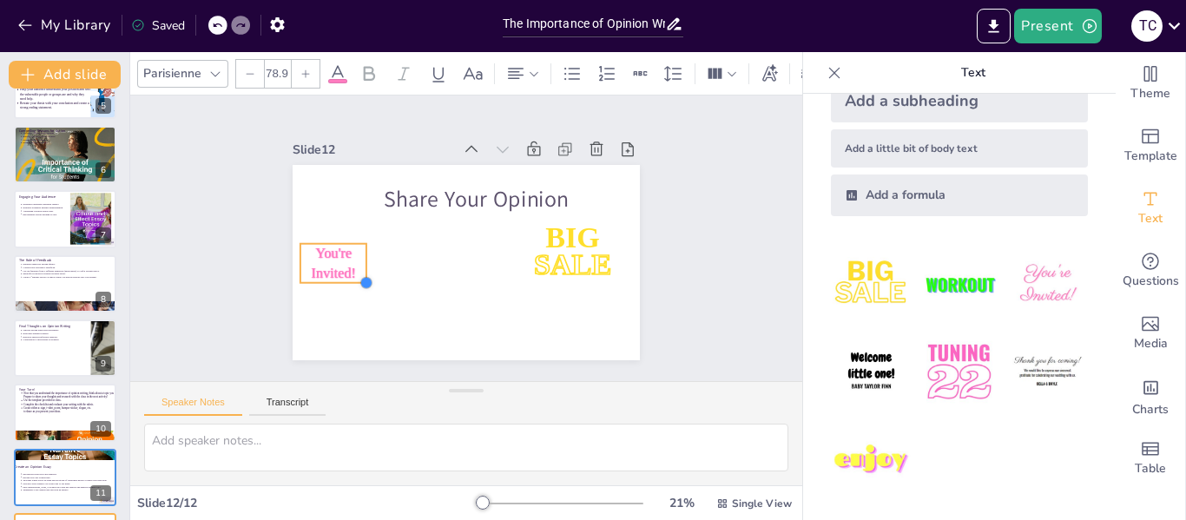
type input "77.9"
drag, startPoint x: 426, startPoint y: 319, endPoint x: 354, endPoint y: 255, distance: 96.5
click at [354, 255] on div "BIG SALE You're Invited! Share Your Opinion" at bounding box center [449, 257] width 389 height 378
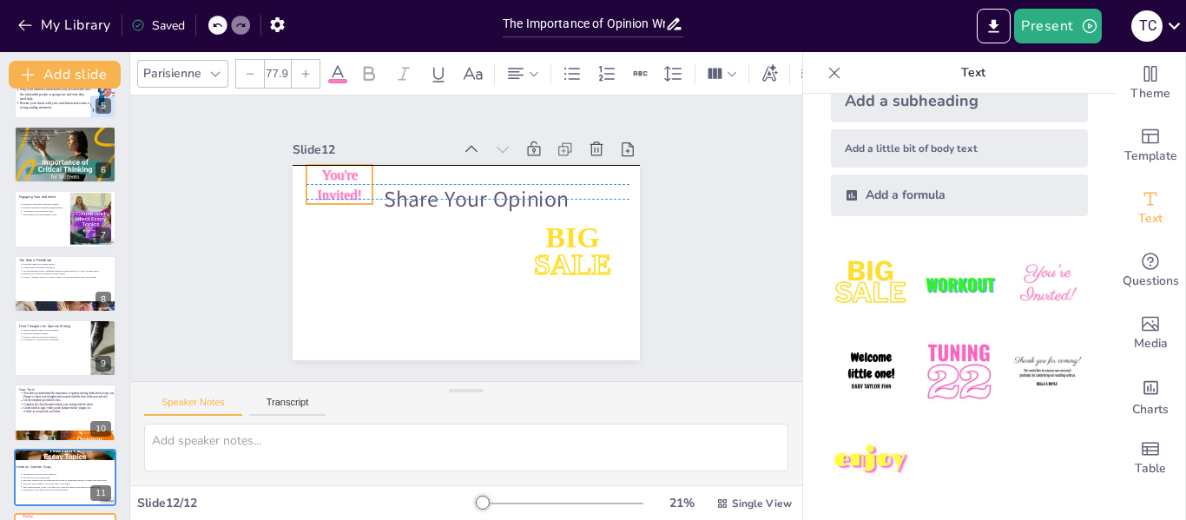
drag, startPoint x: 332, startPoint y: 256, endPoint x: 336, endPoint y: 181, distance: 75.6
click at [521, 178] on div "BIG SALE You're Invited! Share Your Opinion" at bounding box center [539, 245] width 36 height 345
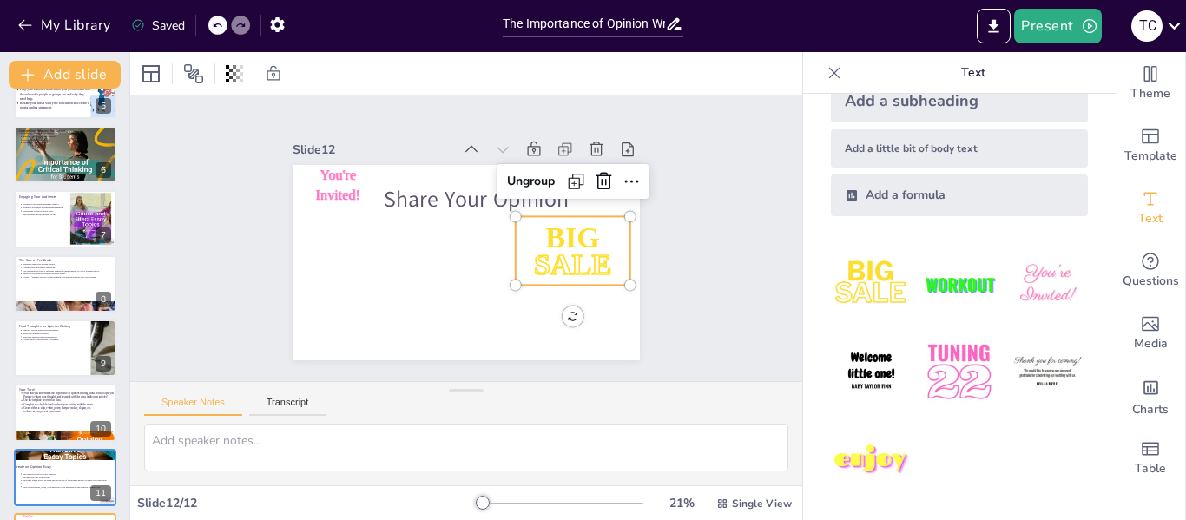
click at [467, 312] on span "BIG" at bounding box center [445, 342] width 43 height 60
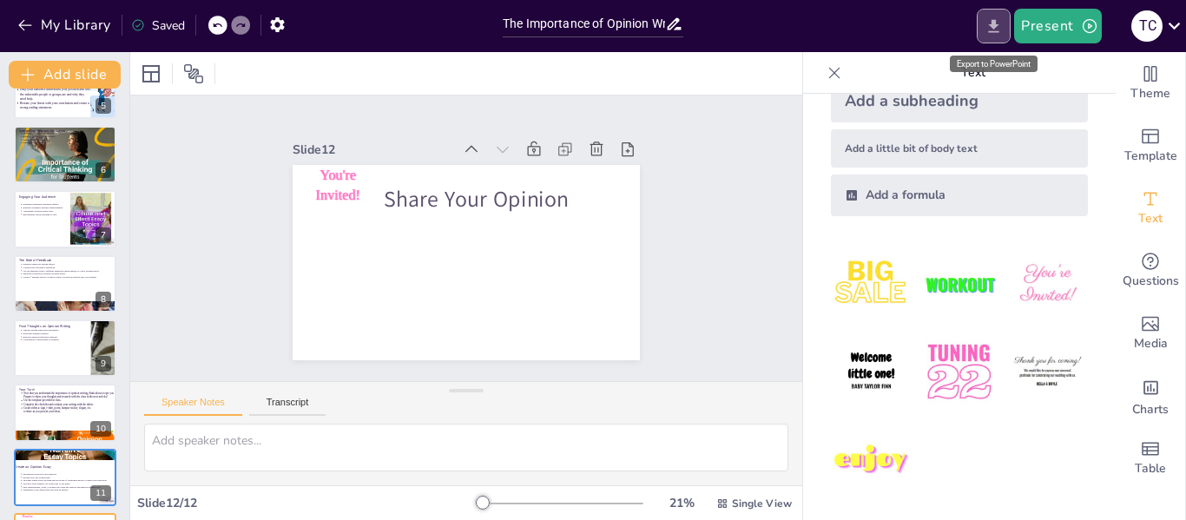
click at [998, 18] on icon "Export to PowerPoint" at bounding box center [993, 26] width 18 height 18
drag, startPoint x: 995, startPoint y: 26, endPoint x: 926, endPoint y: 15, distance: 70.3
click at [926, 15] on div "Present T C" at bounding box center [939, 26] width 494 height 35
click at [989, 23] on icon "Export to PowerPoint" at bounding box center [993, 26] width 18 height 18
click at [281, 24] on icon "button" at bounding box center [277, 24] width 14 height 15
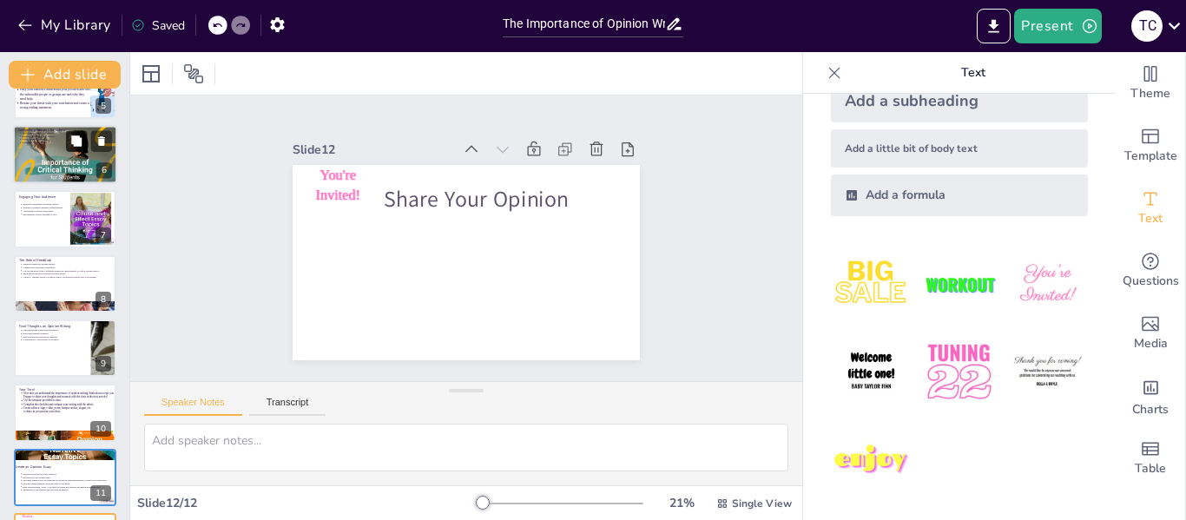
click at [85, 141] on button at bounding box center [76, 140] width 21 height 21
type textarea "Effective advocacy hinges on presenting strong reasons for action. Students mus…"
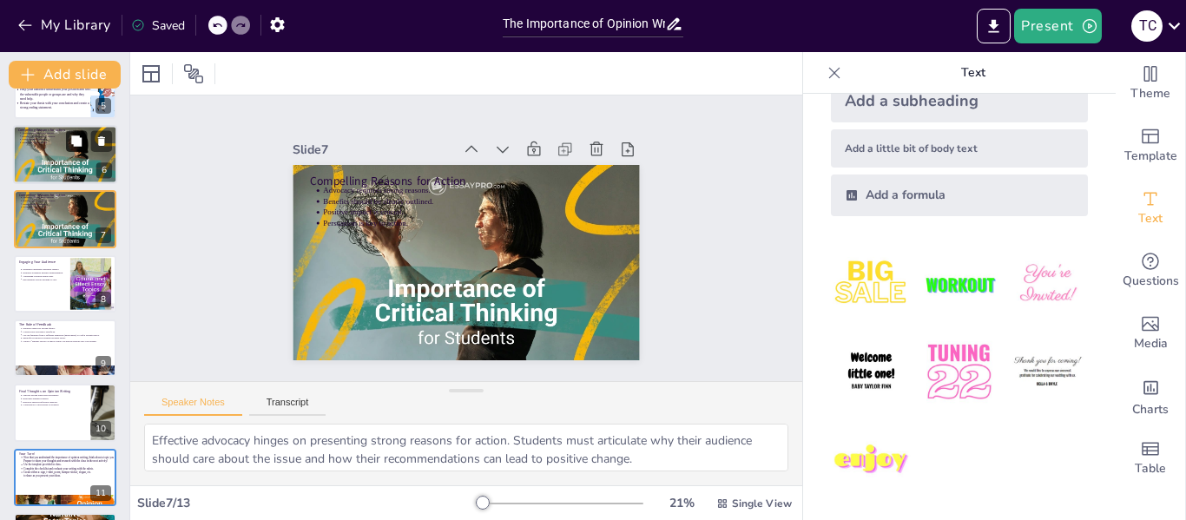
scroll to position [214, 0]
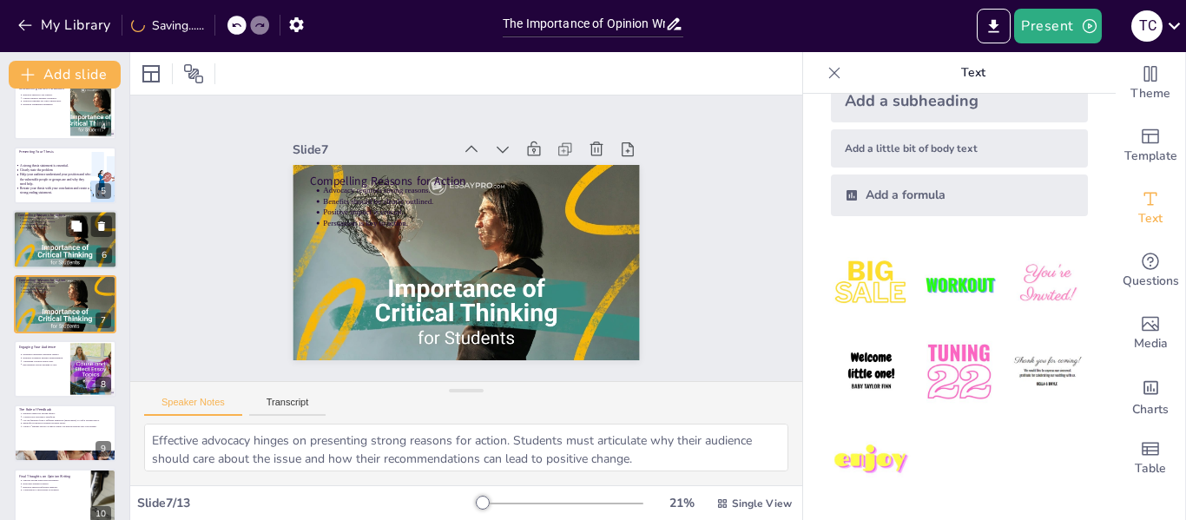
click at [57, 220] on p "Benefits should be clearly outlined." at bounding box center [67, 221] width 90 height 3
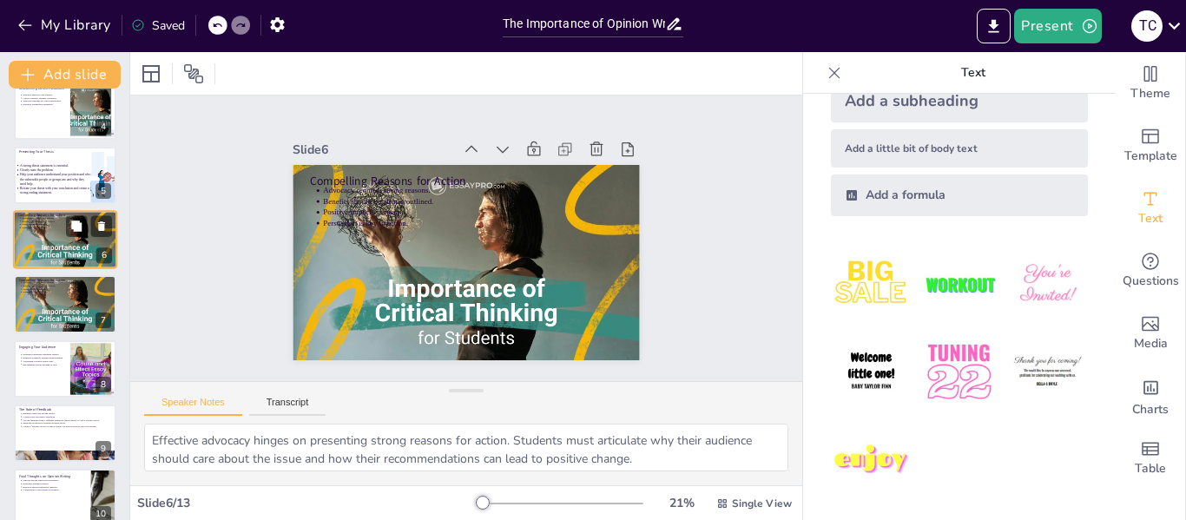
scroll to position [150, 0]
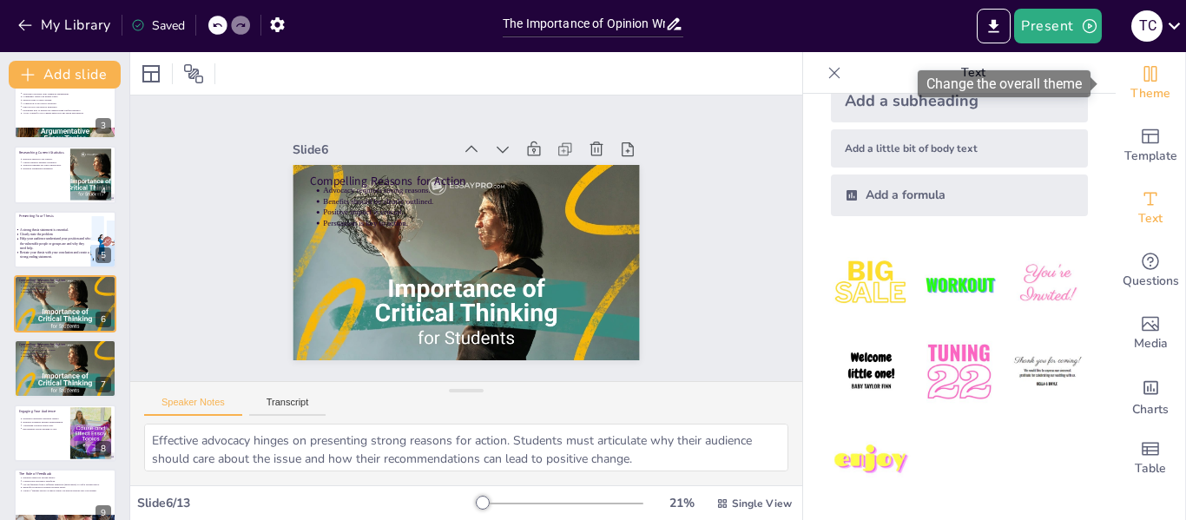
click at [1136, 84] on span "Theme" at bounding box center [1150, 93] width 40 height 19
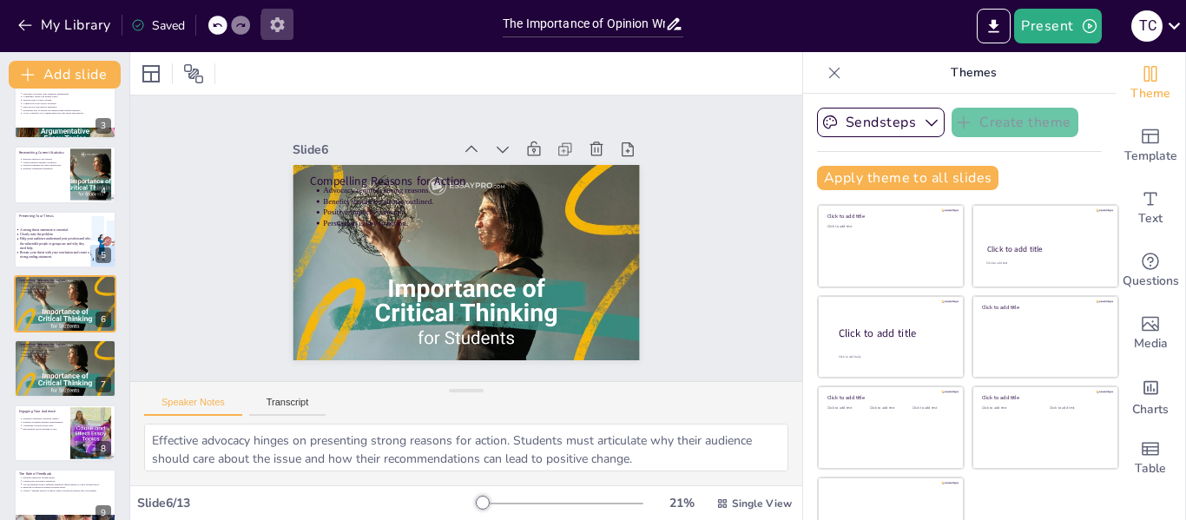
click at [271, 28] on icon "button" at bounding box center [277, 25] width 18 height 18
click at [1169, 30] on icon at bounding box center [1173, 25] width 23 height 23
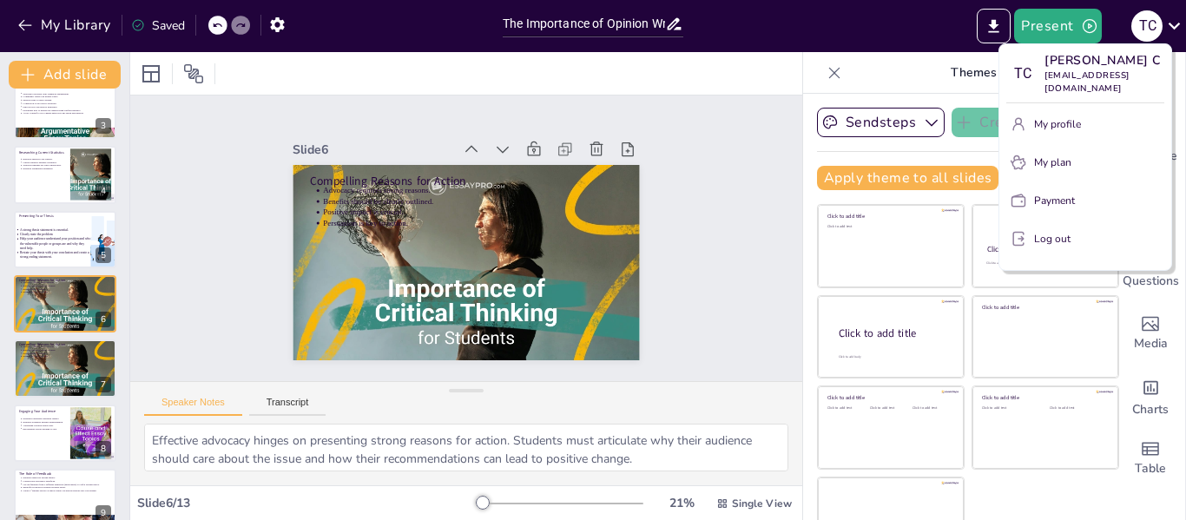
click at [50, 26] on div at bounding box center [593, 260] width 1186 height 520
